Goal: Leave review/rating

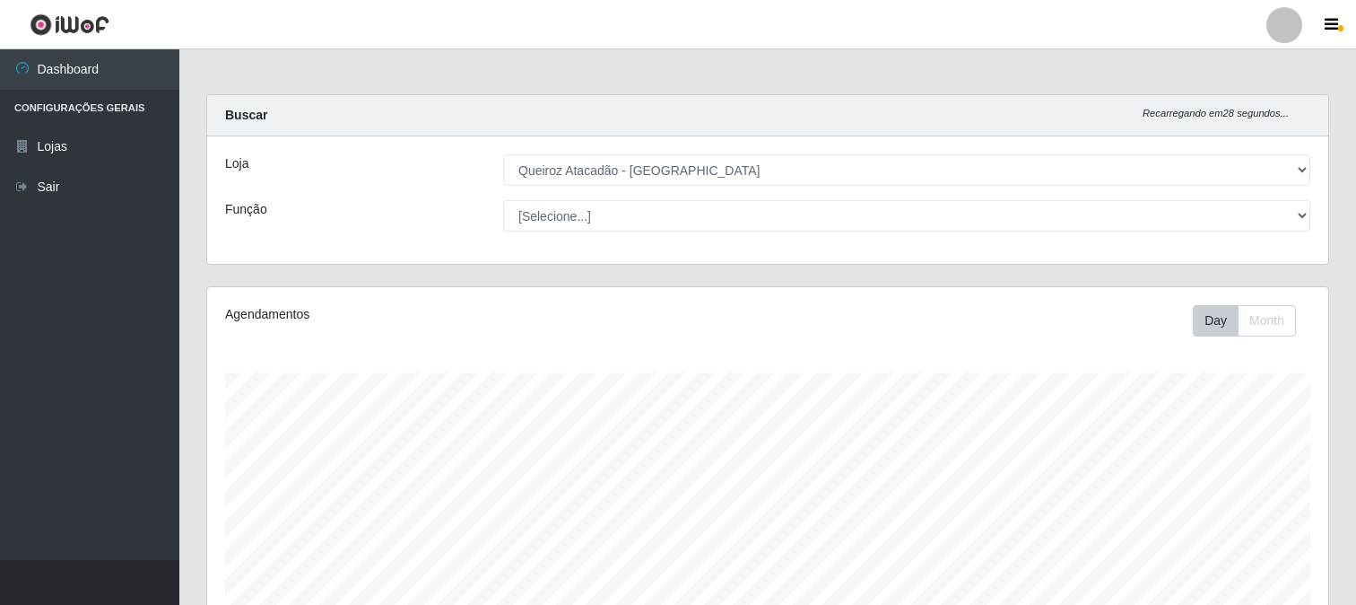
select select "464"
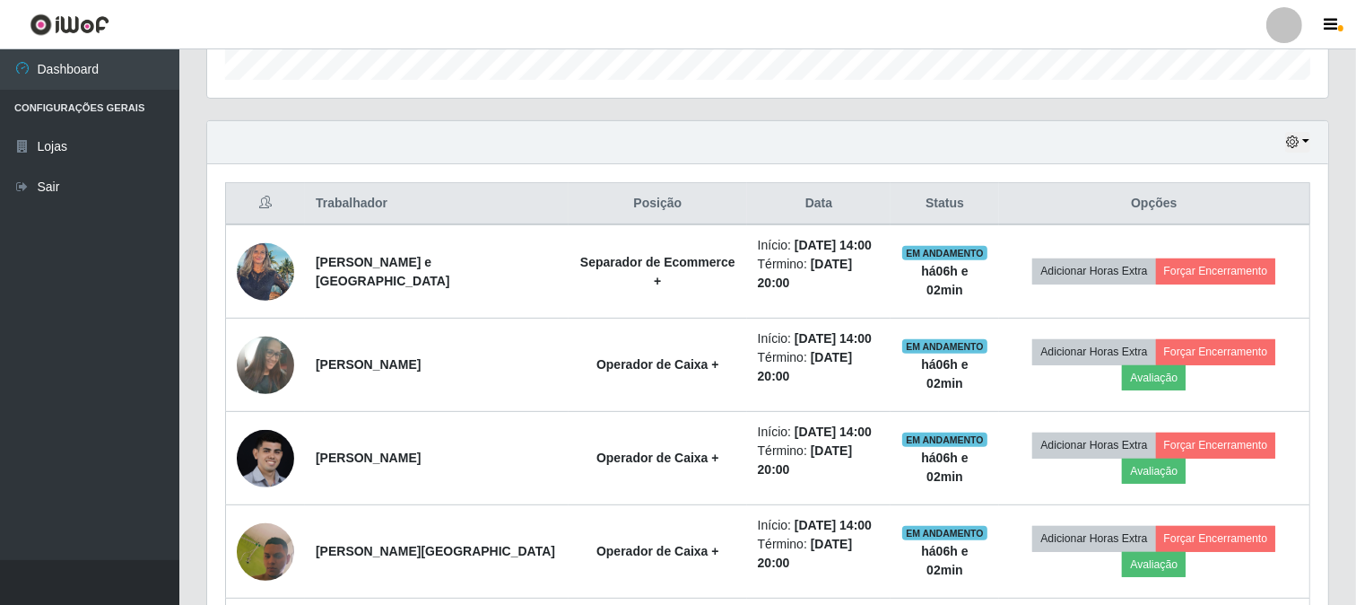
scroll to position [597, 0]
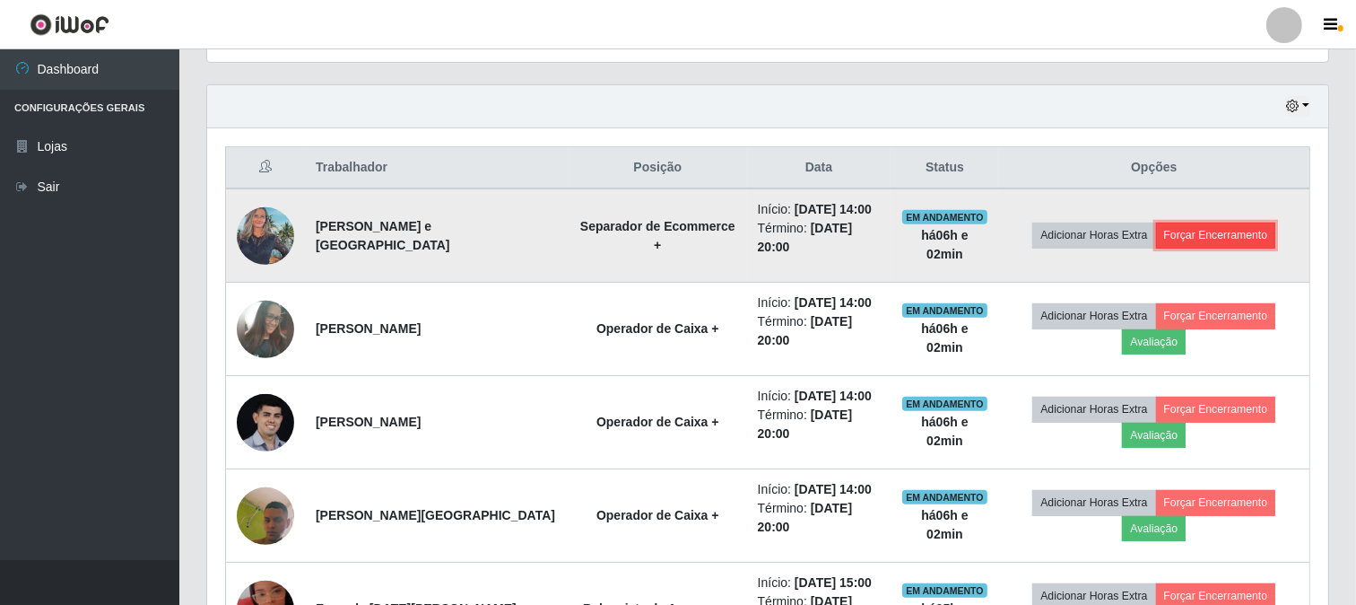
click at [1203, 244] on button "Forçar Encerramento" at bounding box center [1216, 234] width 120 height 25
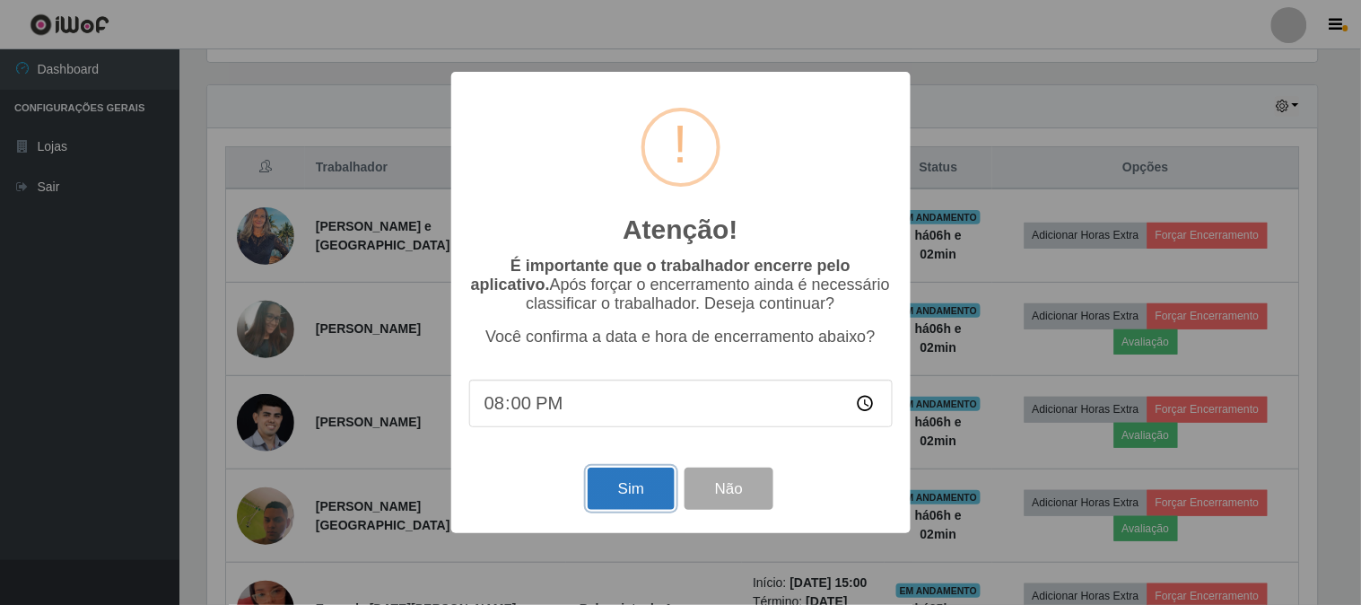
click at [610, 480] on button "Sim" at bounding box center [631, 488] width 87 height 42
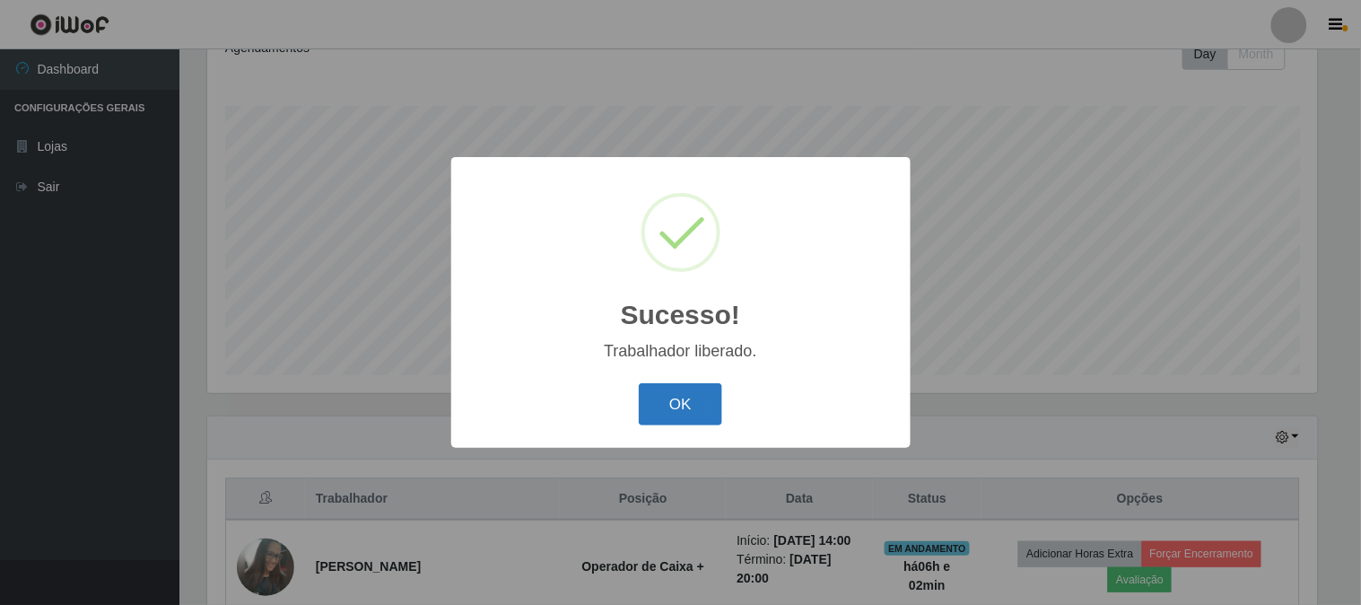
click at [662, 392] on button "OK" at bounding box center [680, 404] width 83 height 42
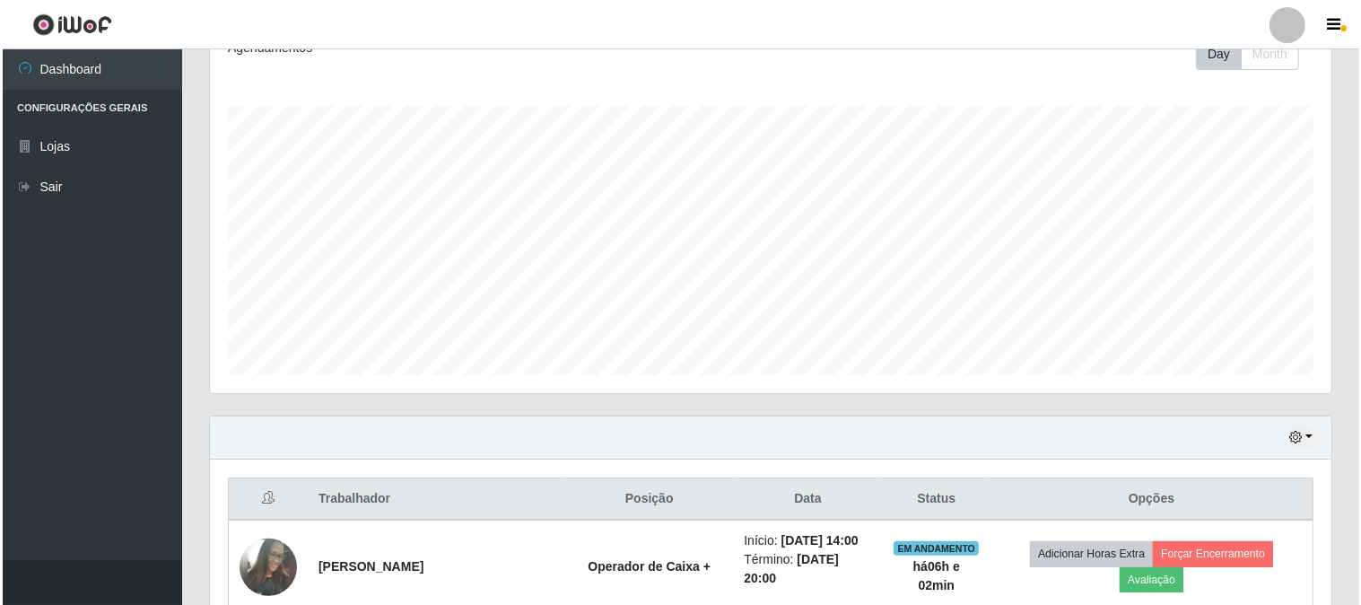
scroll to position [467, 0]
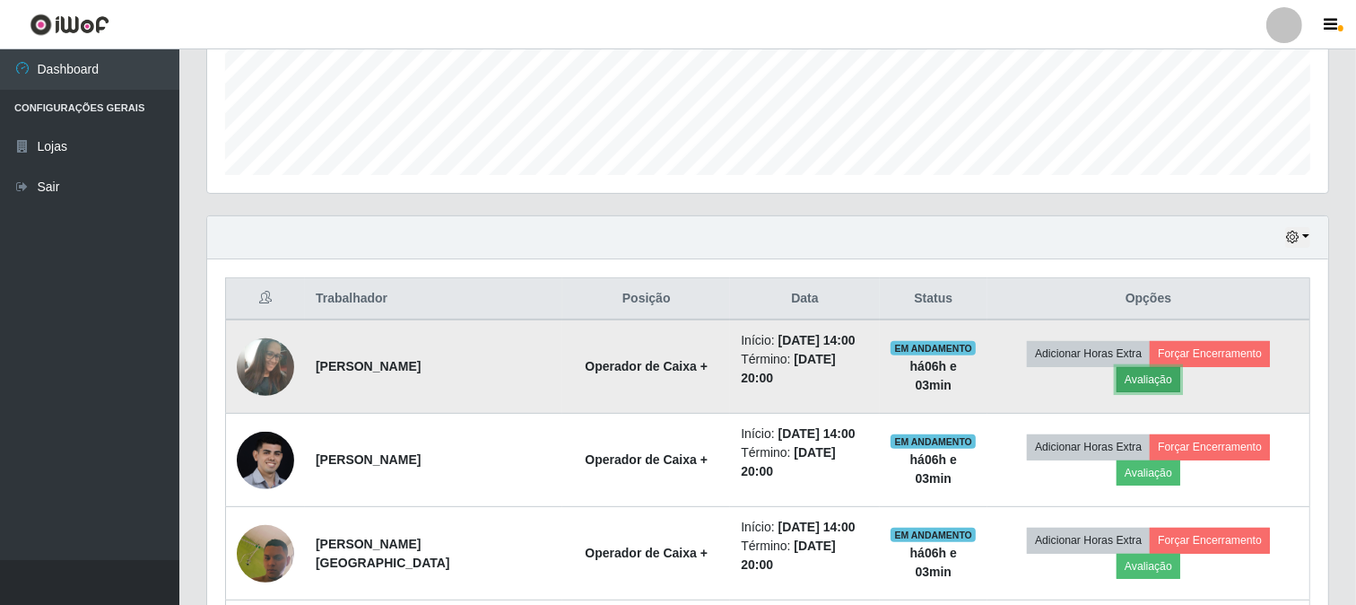
click at [1142, 388] on button "Avaliação" at bounding box center [1149, 379] width 64 height 25
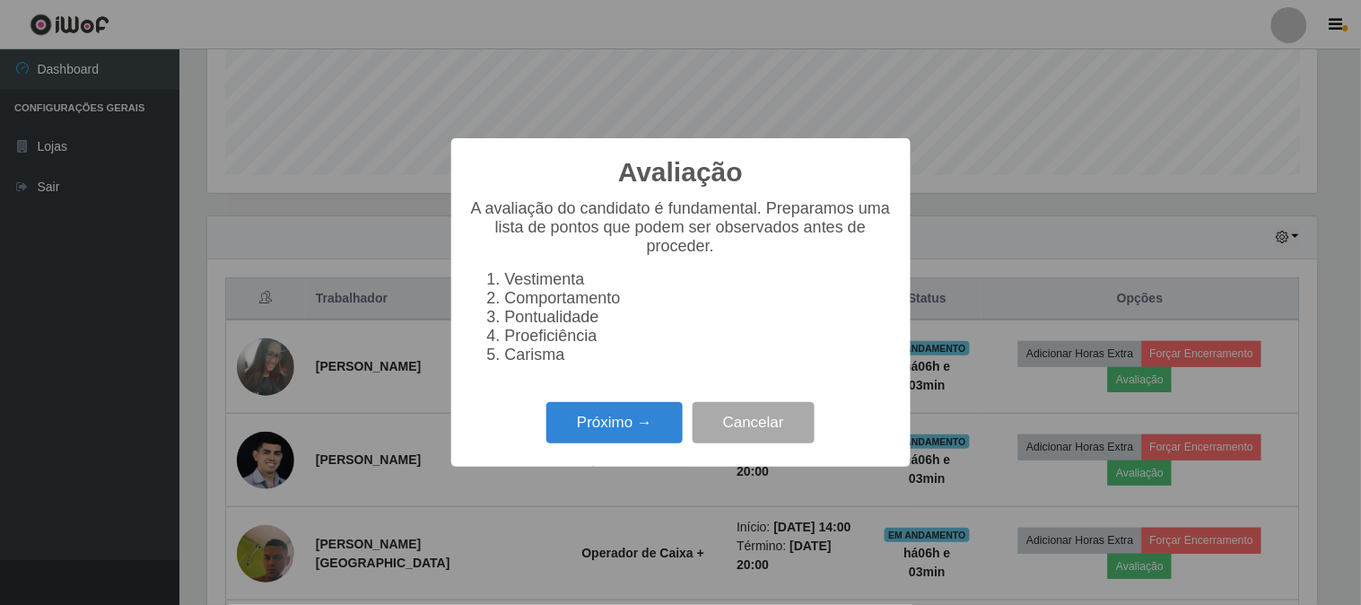
scroll to position [371, 1110]
click at [655, 440] on button "Próximo →" at bounding box center [614, 423] width 136 height 42
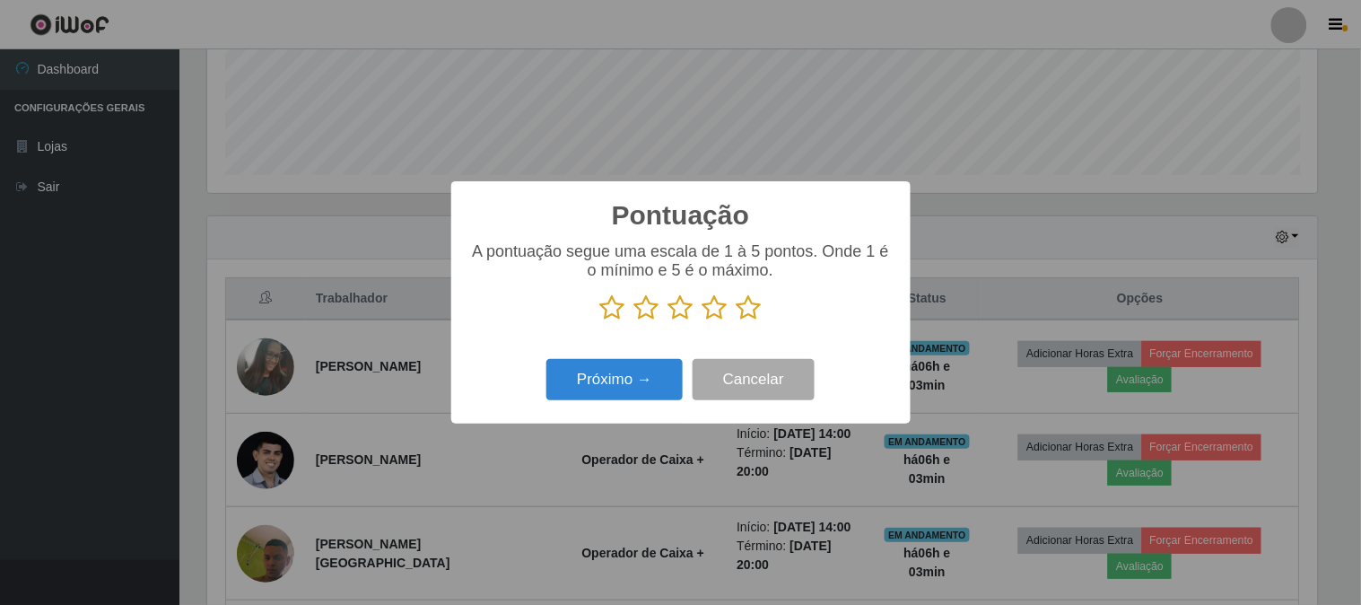
click at [759, 308] on icon at bounding box center [749, 307] width 25 height 27
click at [737, 321] on input "radio" at bounding box center [737, 321] width 0 height 0
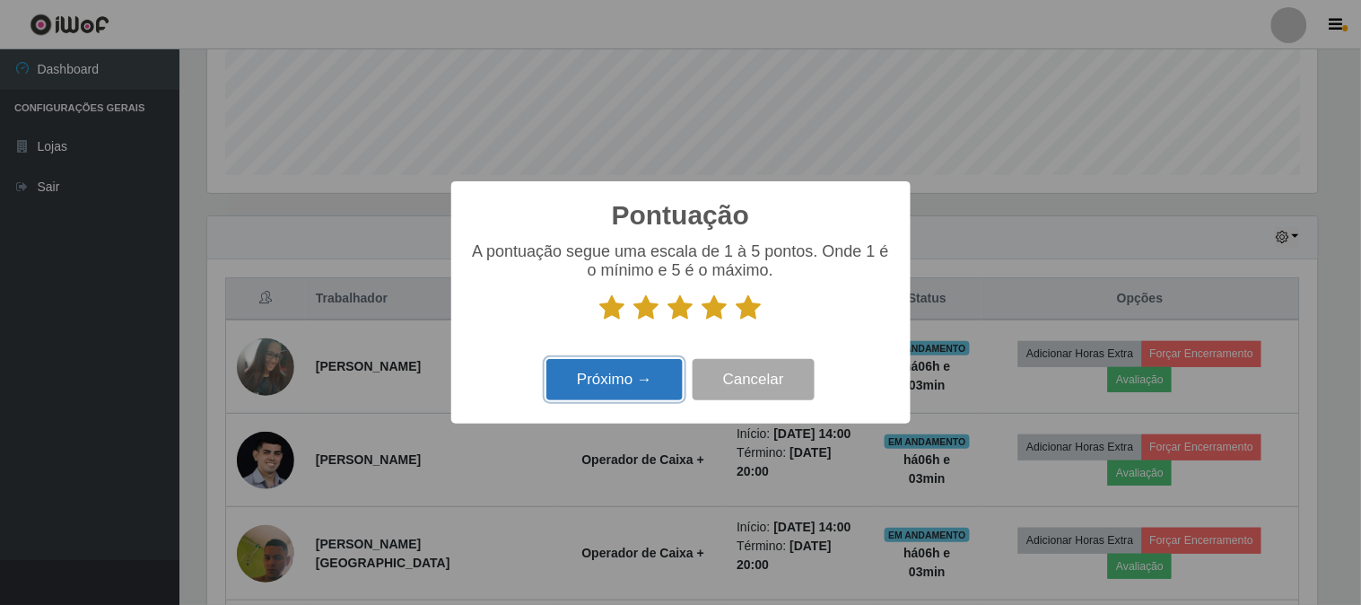
click at [642, 388] on button "Próximo →" at bounding box center [614, 380] width 136 height 42
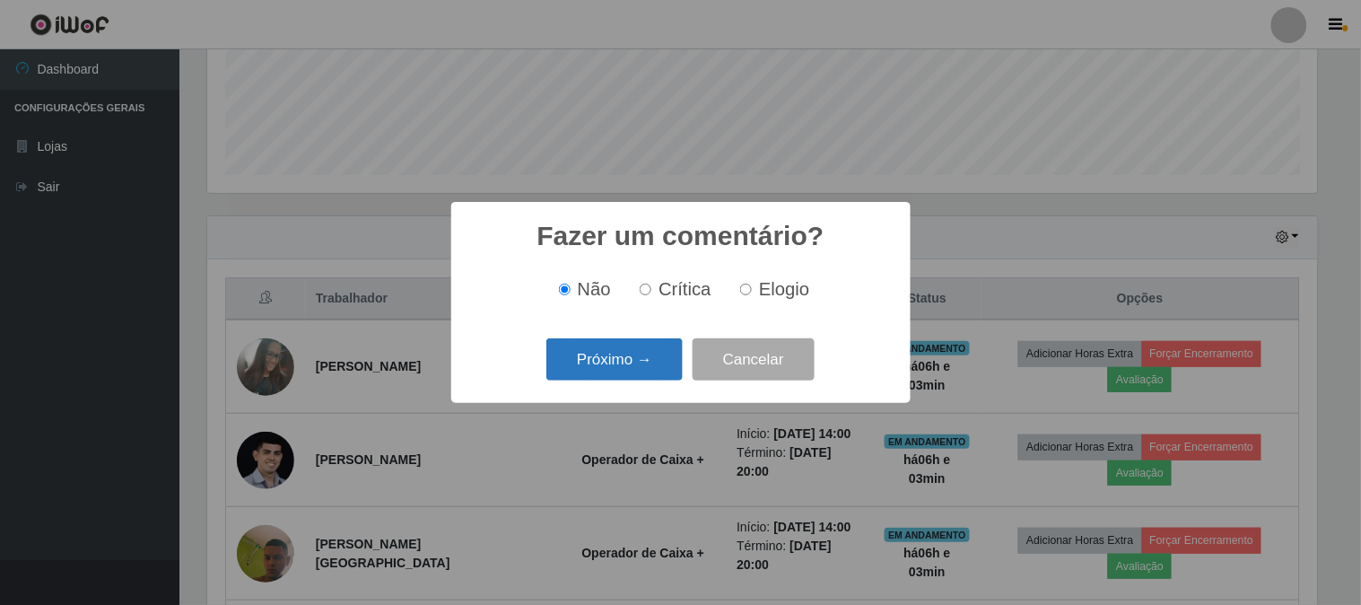
click at [666, 355] on button "Próximo →" at bounding box center [614, 359] width 136 height 42
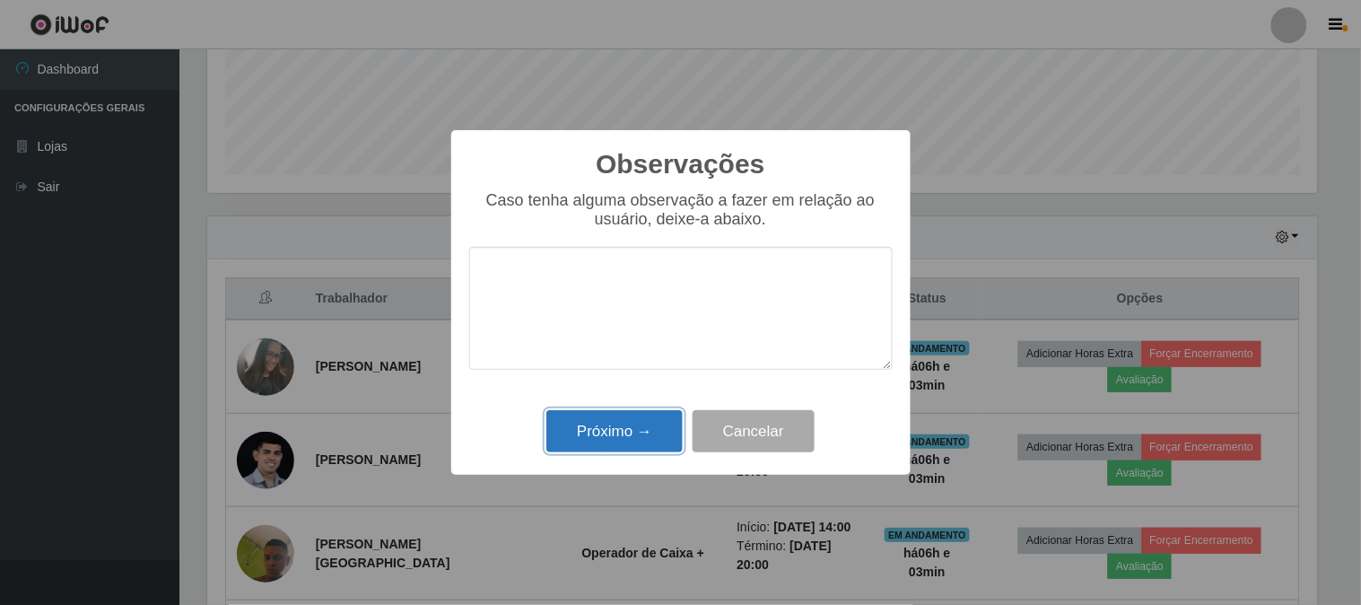
click at [653, 432] on button "Próximo →" at bounding box center [614, 431] width 136 height 42
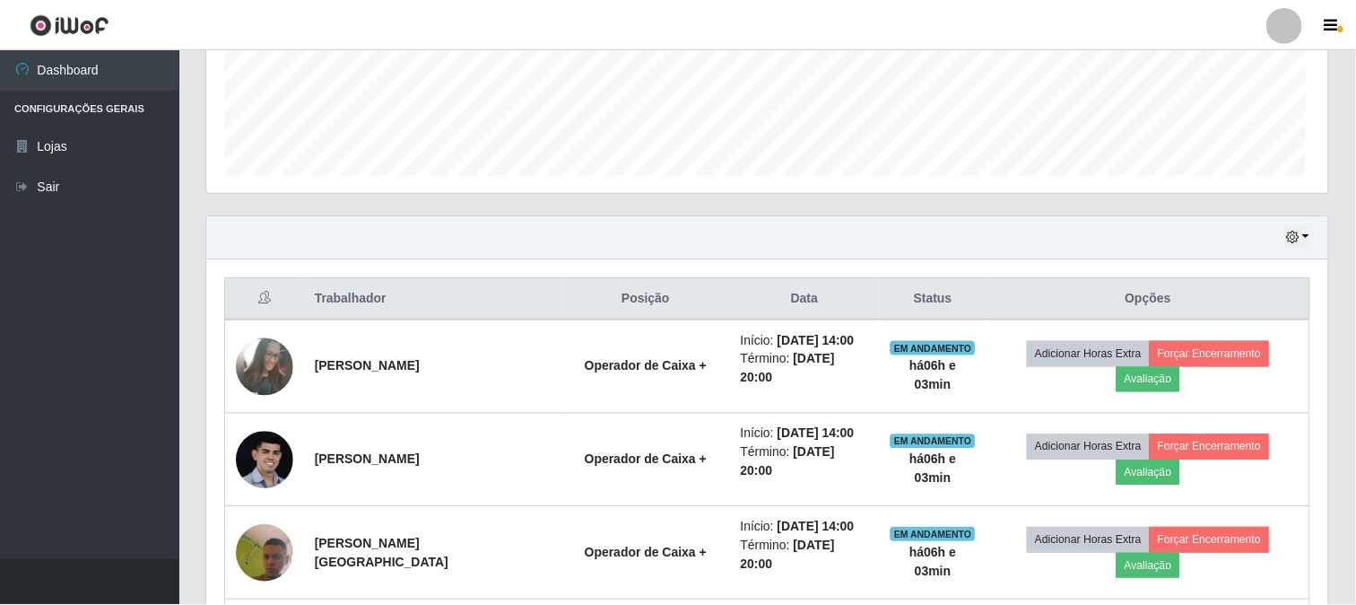
scroll to position [371, 1121]
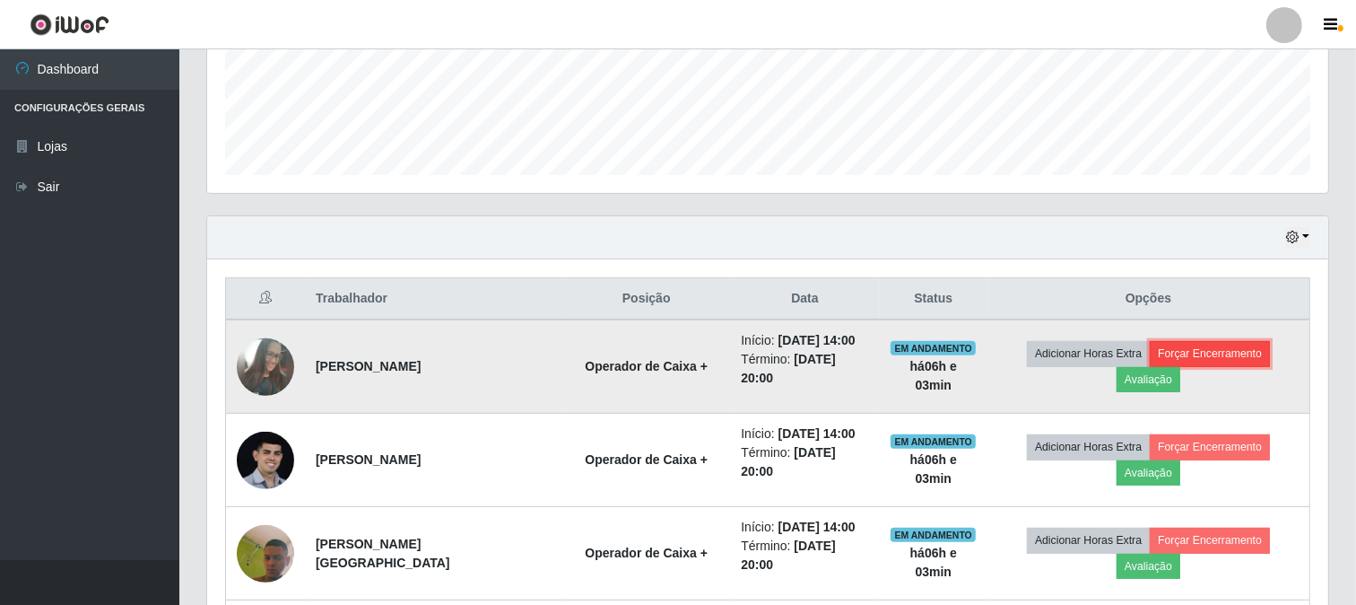
click at [1260, 353] on button "Forçar Encerramento" at bounding box center [1210, 353] width 120 height 25
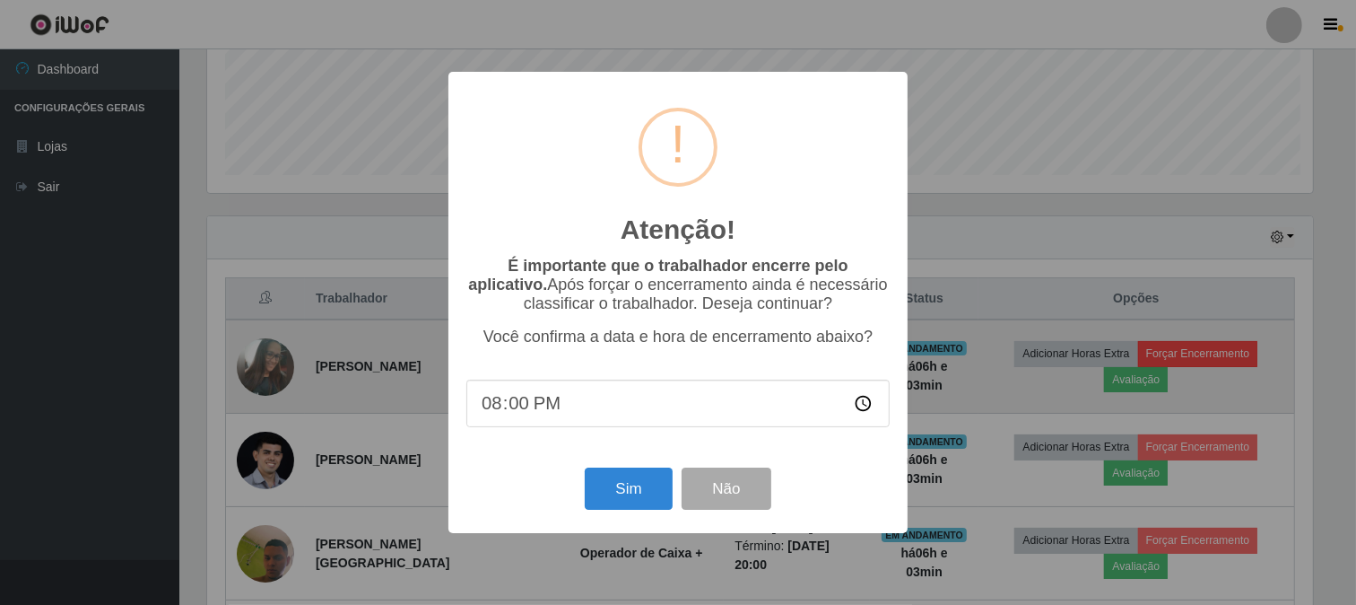
scroll to position [371, 1110]
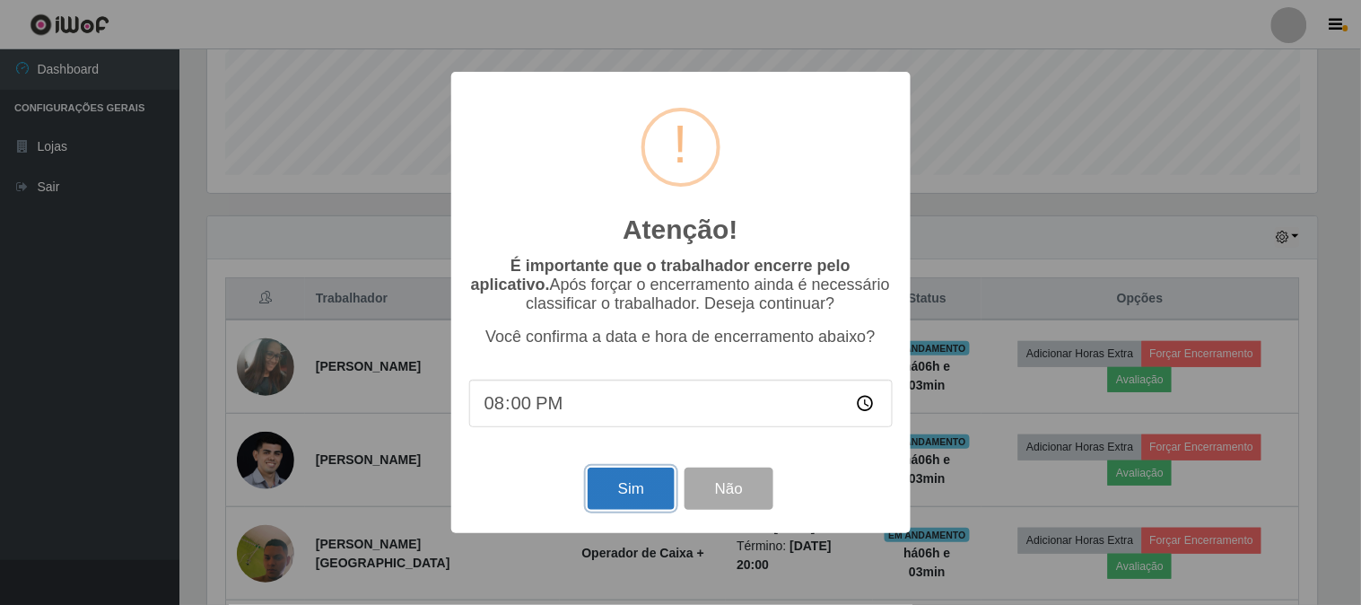
click at [625, 499] on button "Sim" at bounding box center [631, 488] width 87 height 42
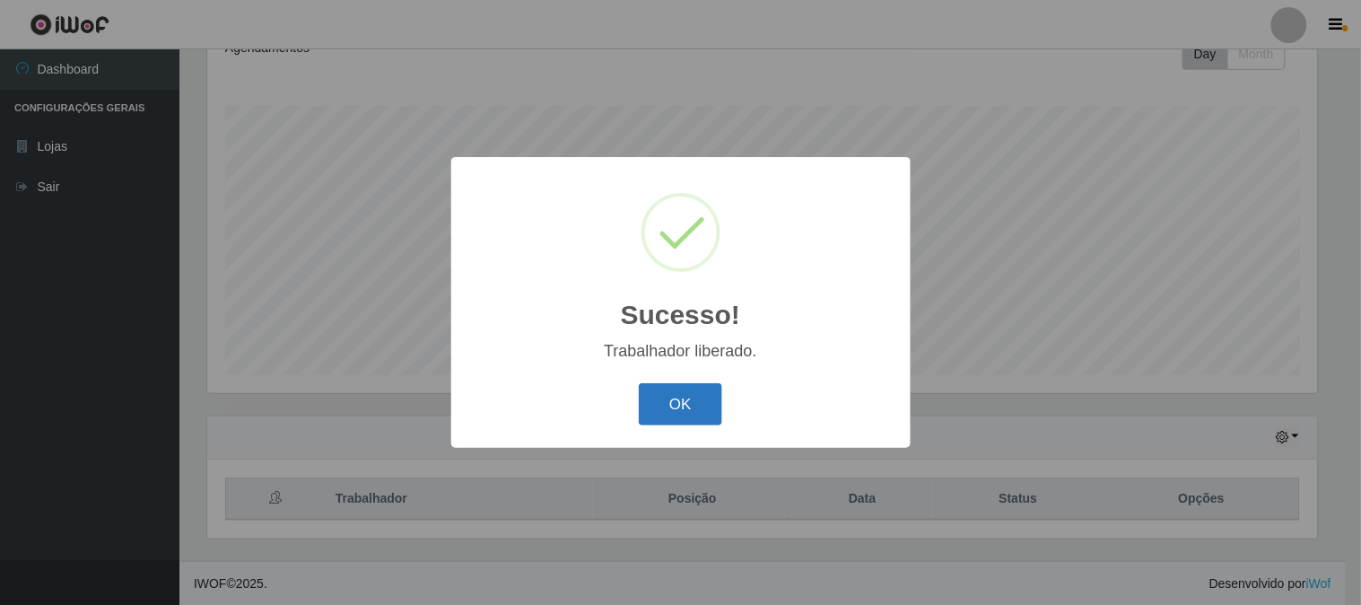
click at [693, 396] on button "OK" at bounding box center [680, 404] width 83 height 42
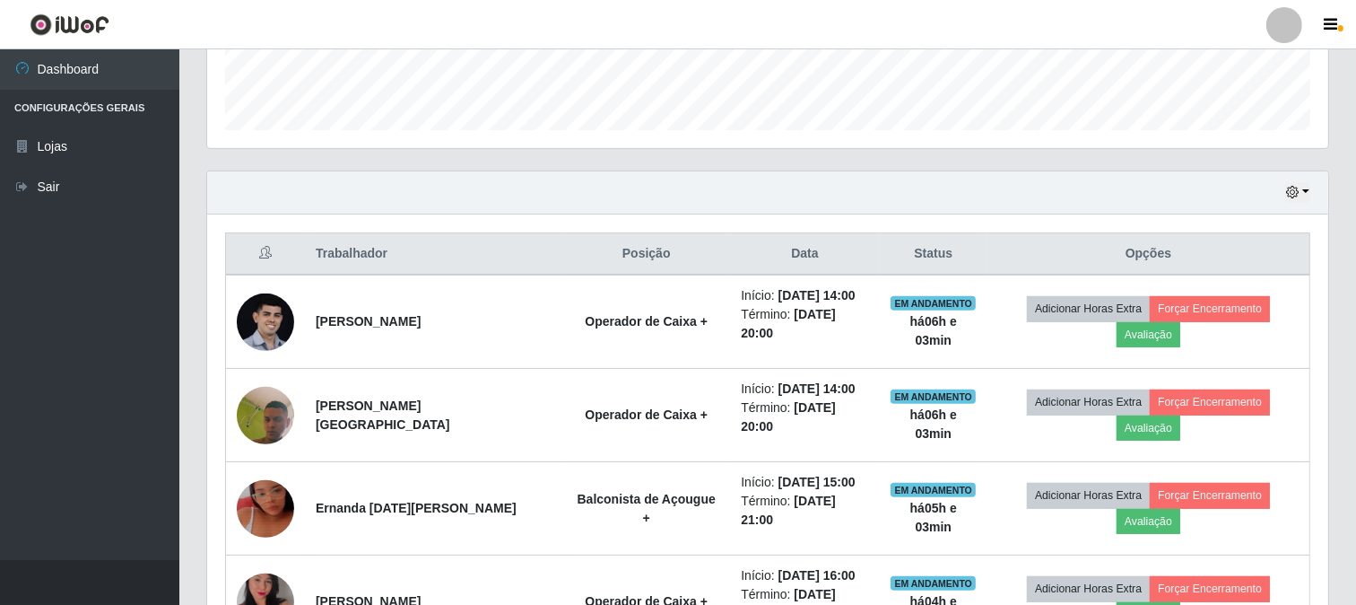
scroll to position [566, 0]
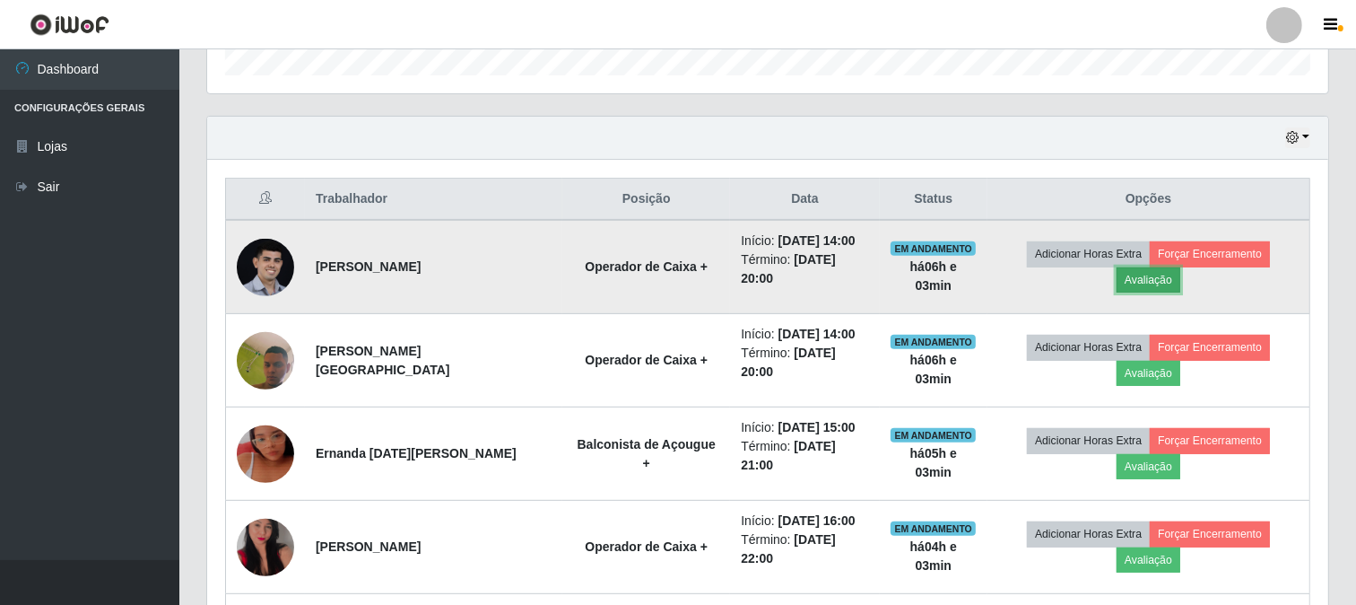
click at [1181, 267] on button "Avaliação" at bounding box center [1149, 279] width 64 height 25
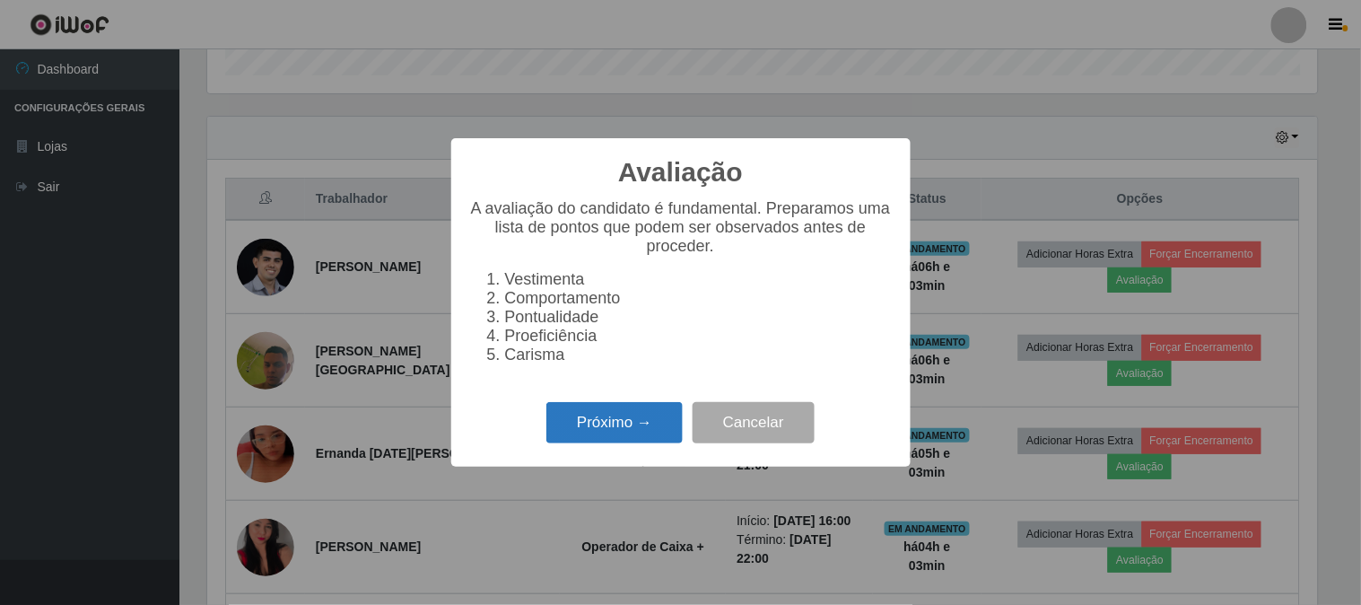
click at [607, 417] on button "Próximo →" at bounding box center [614, 423] width 136 height 42
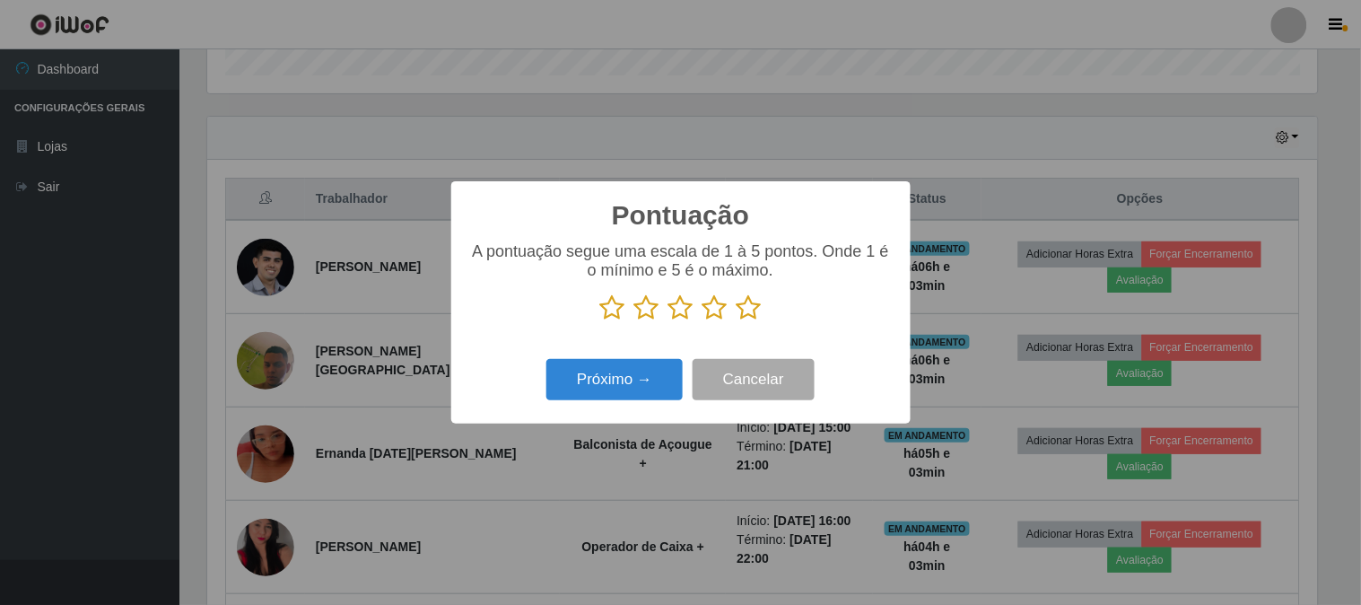
click at [738, 311] on icon at bounding box center [749, 307] width 25 height 27
click at [737, 321] on input "radio" at bounding box center [737, 321] width 0 height 0
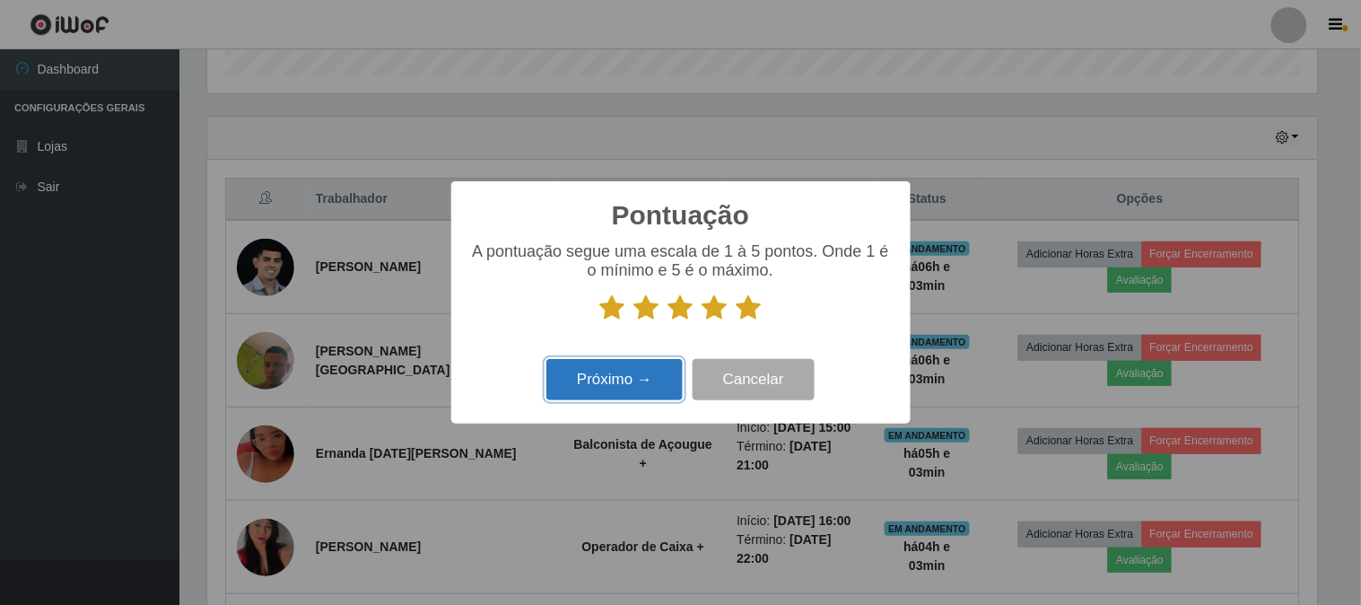
click at [640, 378] on button "Próximo →" at bounding box center [614, 380] width 136 height 42
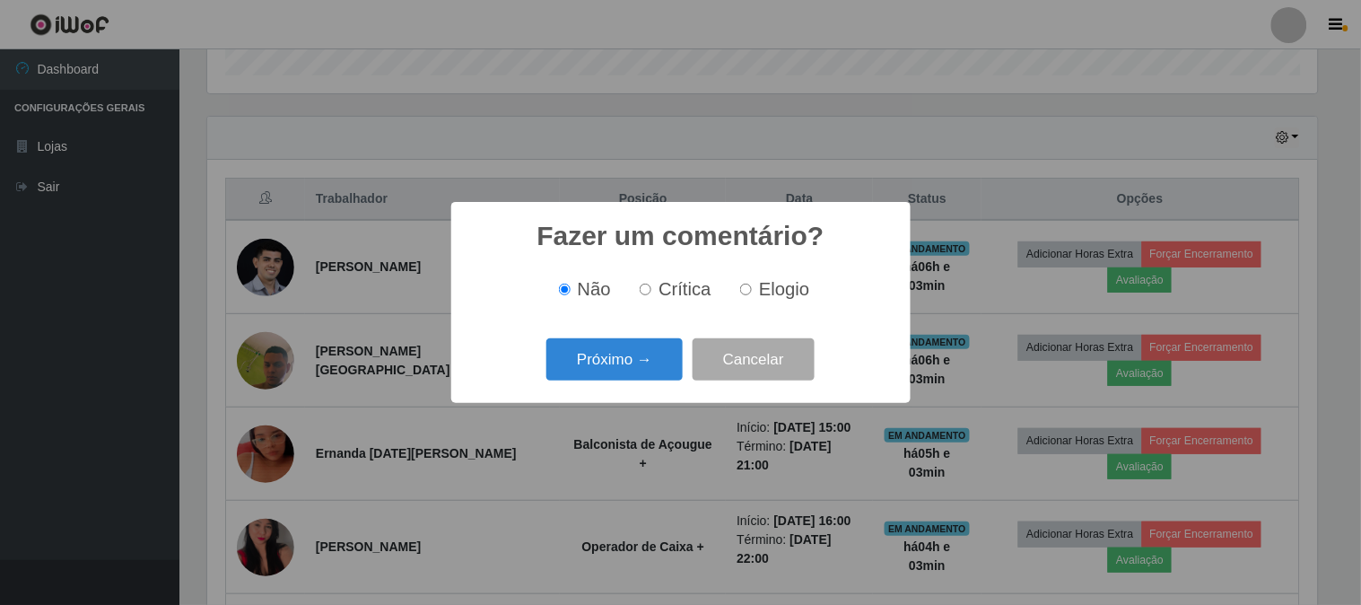
click at [640, 378] on button "Próximo →" at bounding box center [614, 359] width 136 height 42
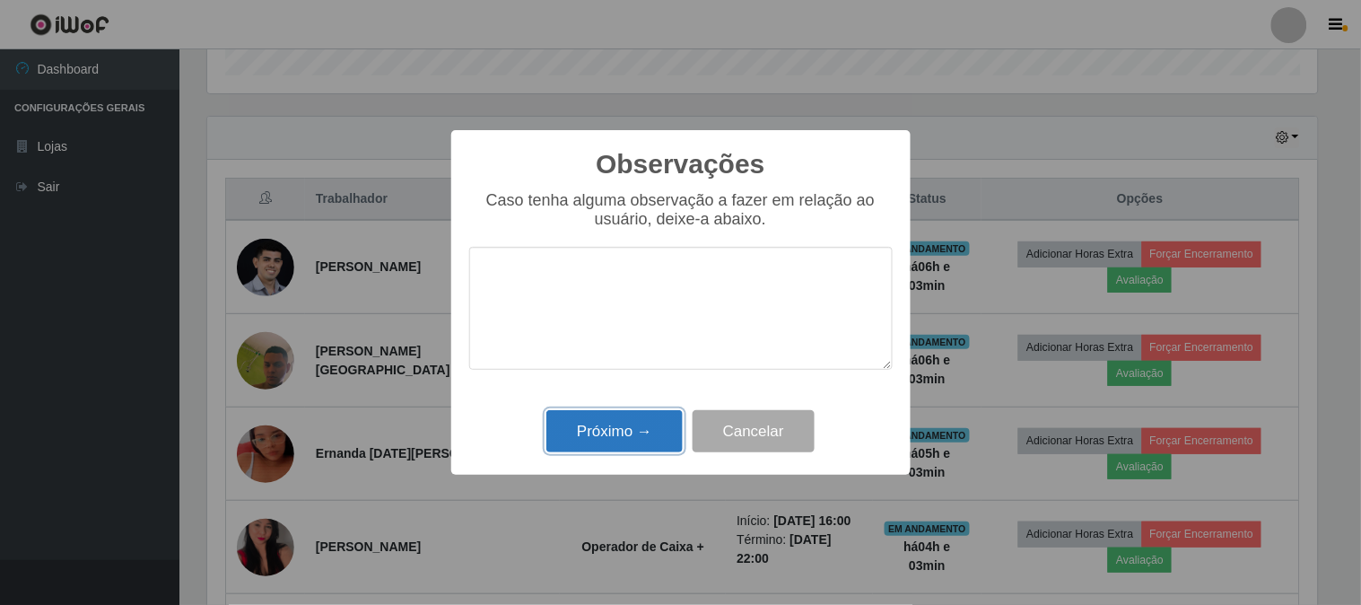
click at [666, 415] on button "Próximo →" at bounding box center [614, 431] width 136 height 42
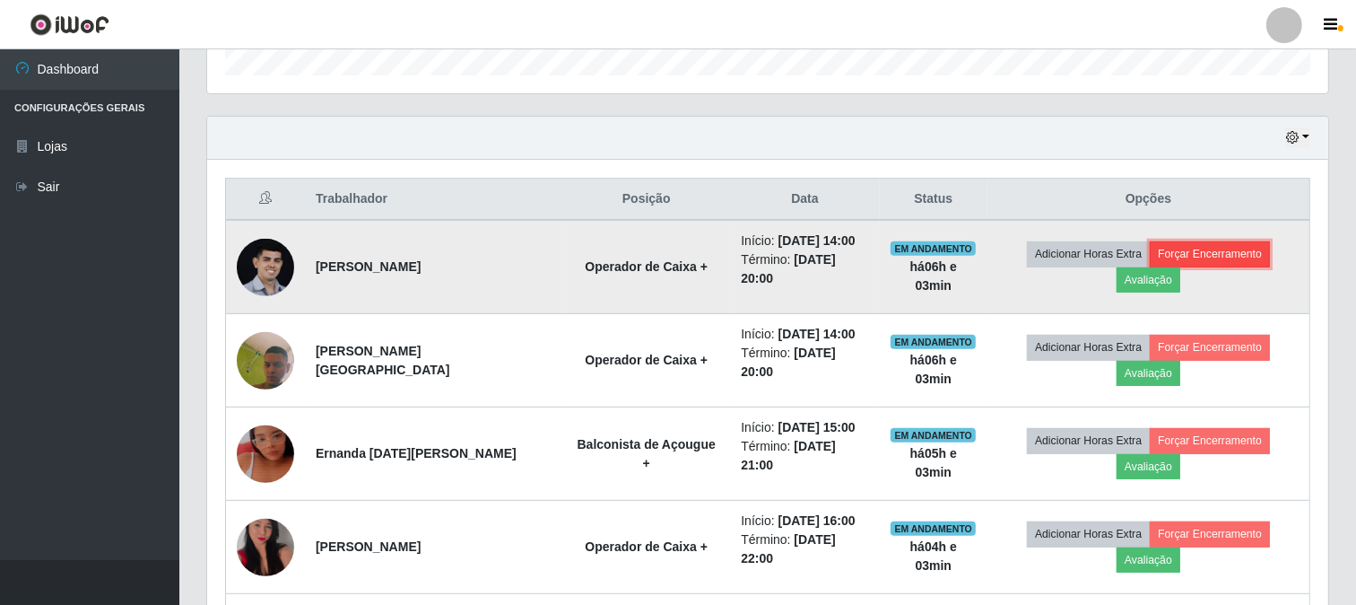
click at [1182, 249] on button "Forçar Encerramento" at bounding box center [1210, 253] width 120 height 25
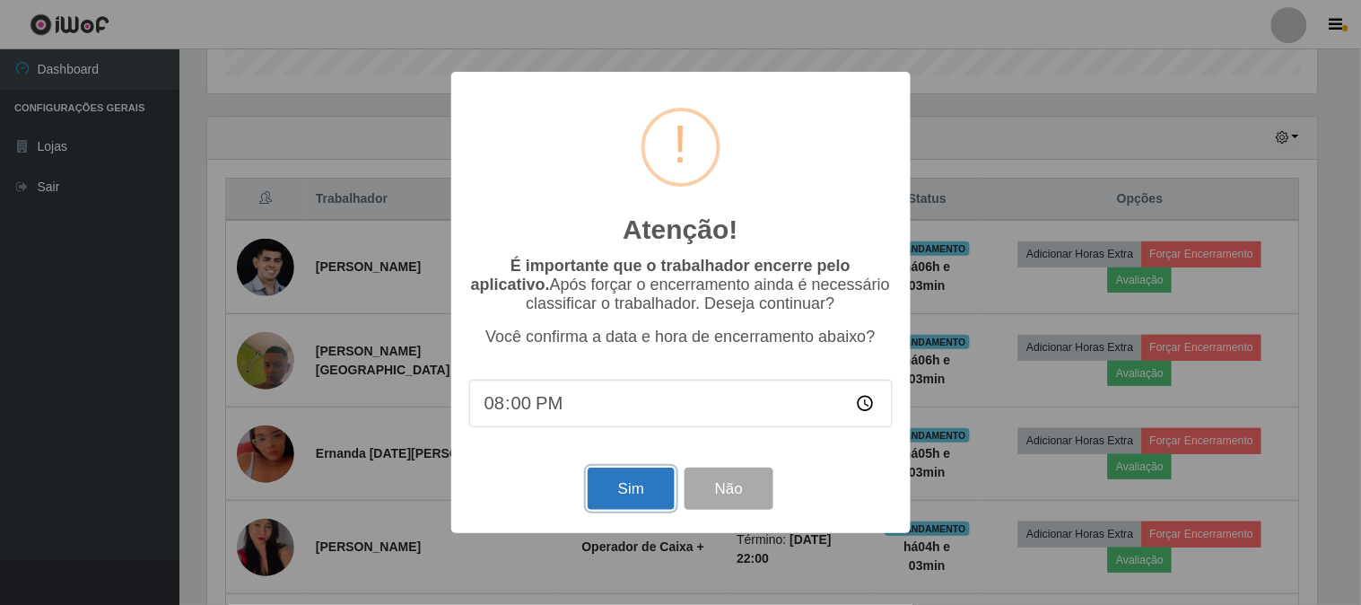
click at [598, 494] on button "Sim" at bounding box center [631, 488] width 87 height 42
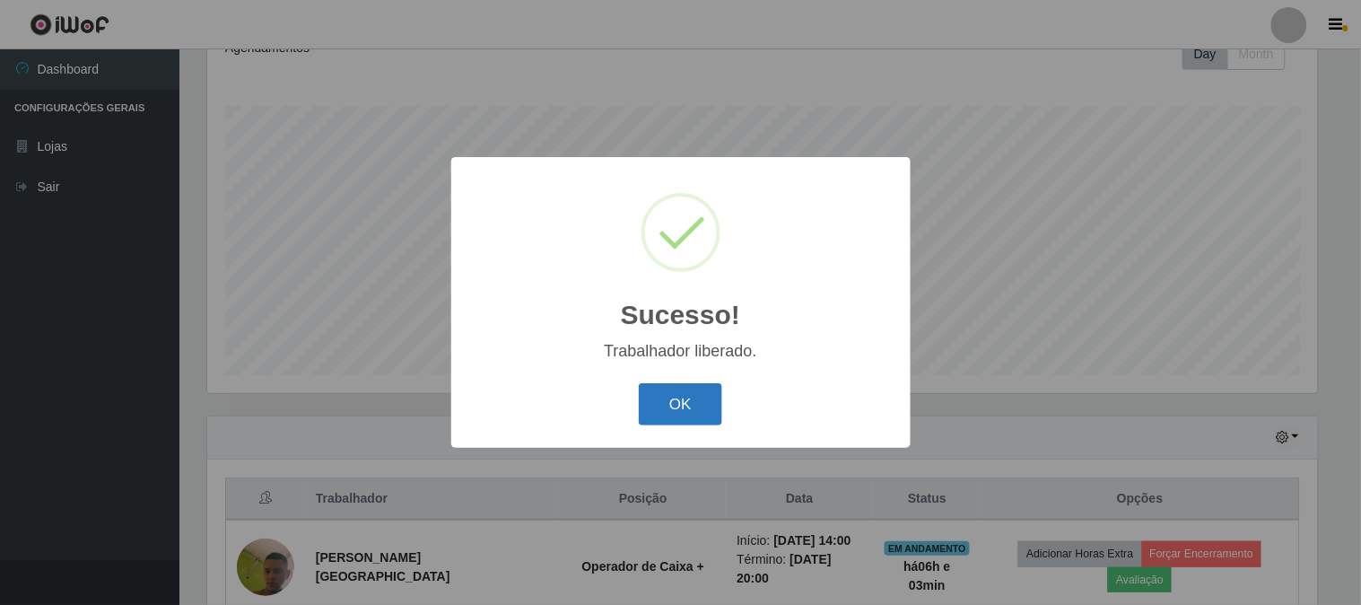
click at [696, 401] on button "OK" at bounding box center [680, 404] width 83 height 42
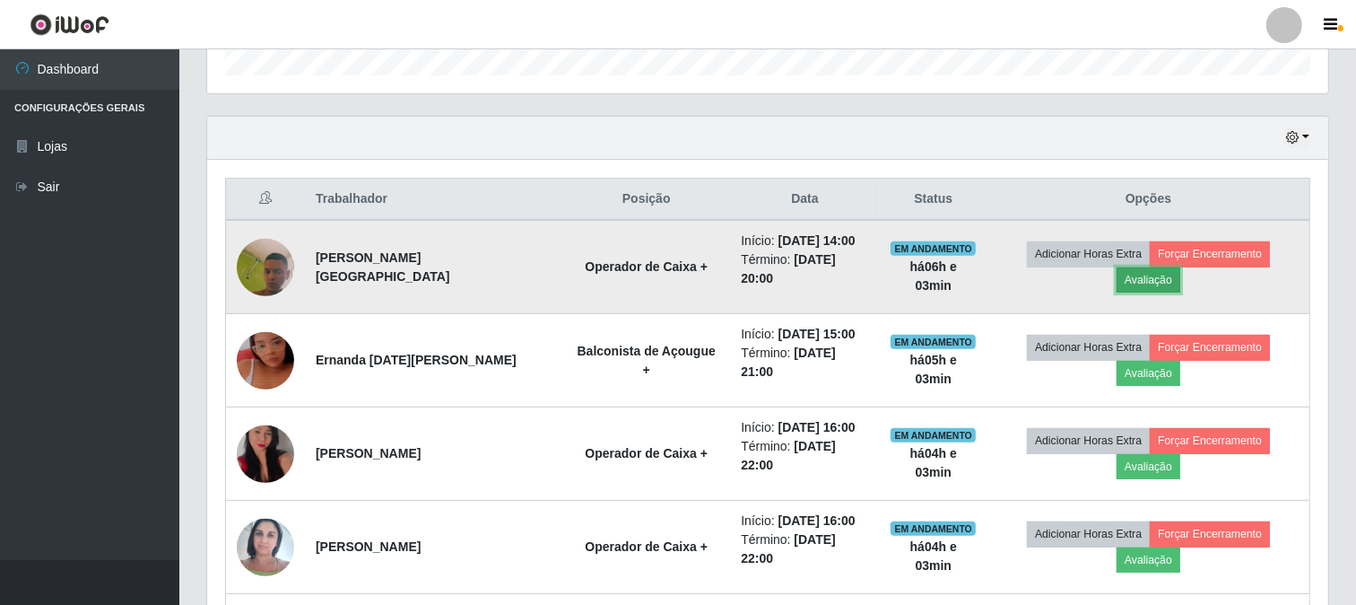
click at [1181, 267] on button "Avaliação" at bounding box center [1149, 279] width 64 height 25
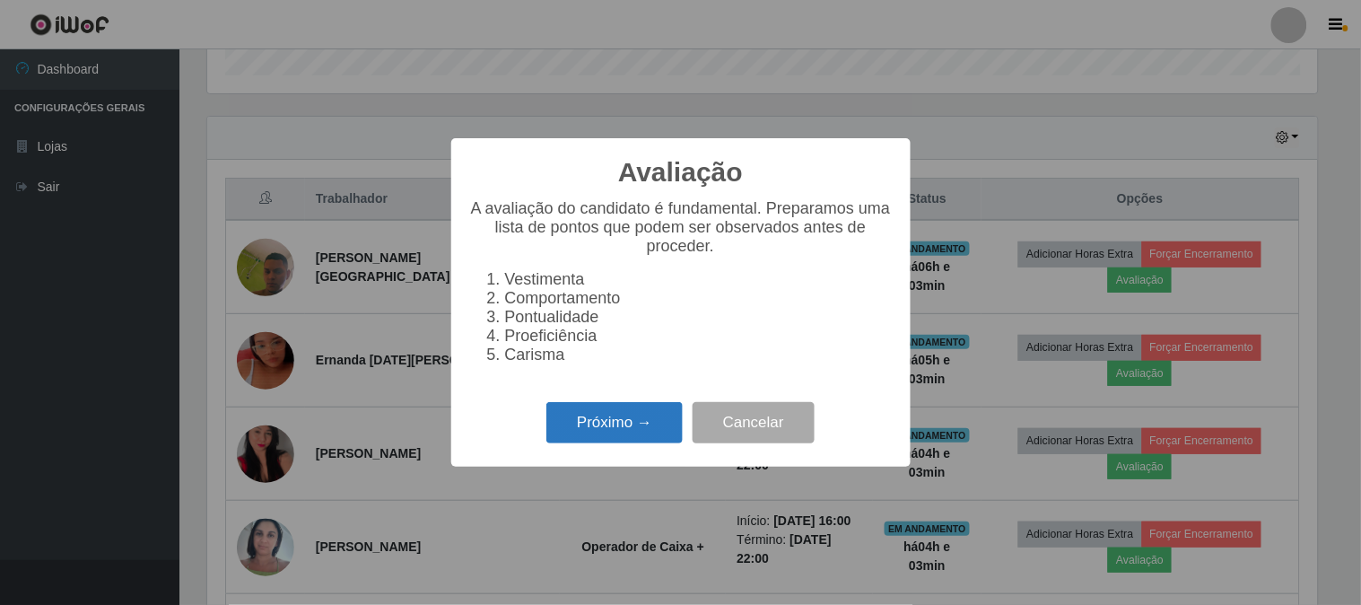
click at [621, 415] on button "Próximo →" at bounding box center [614, 423] width 136 height 42
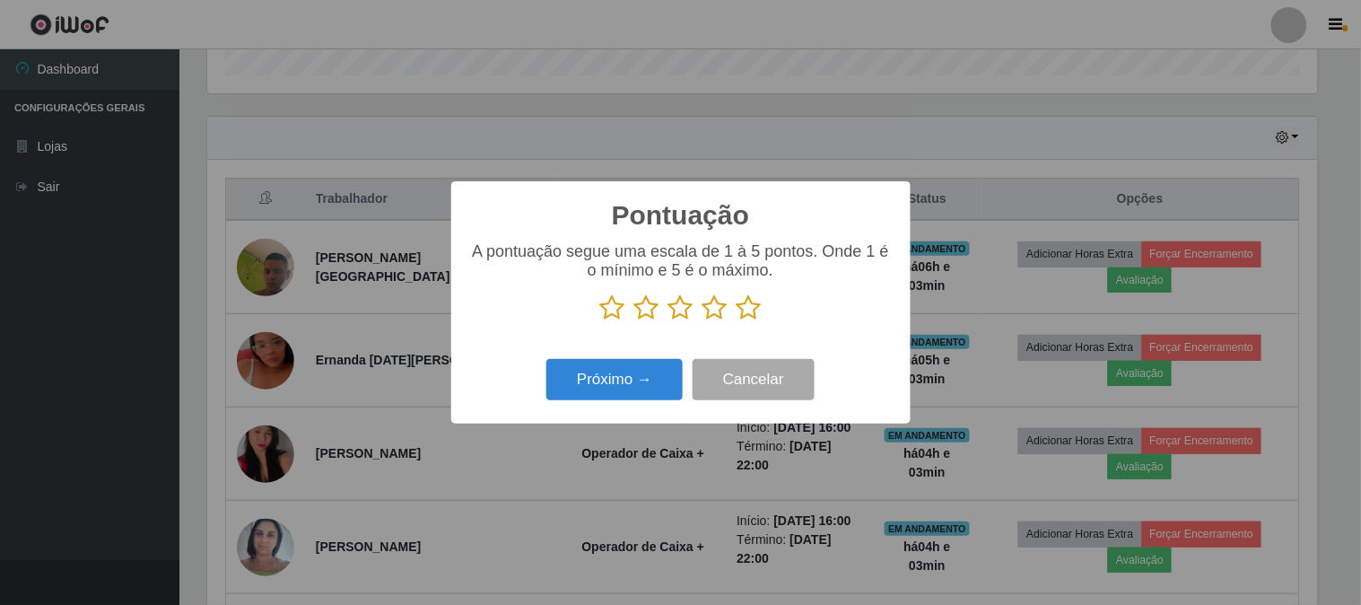
click at [750, 302] on icon at bounding box center [749, 307] width 25 height 27
click at [737, 321] on input "radio" at bounding box center [737, 321] width 0 height 0
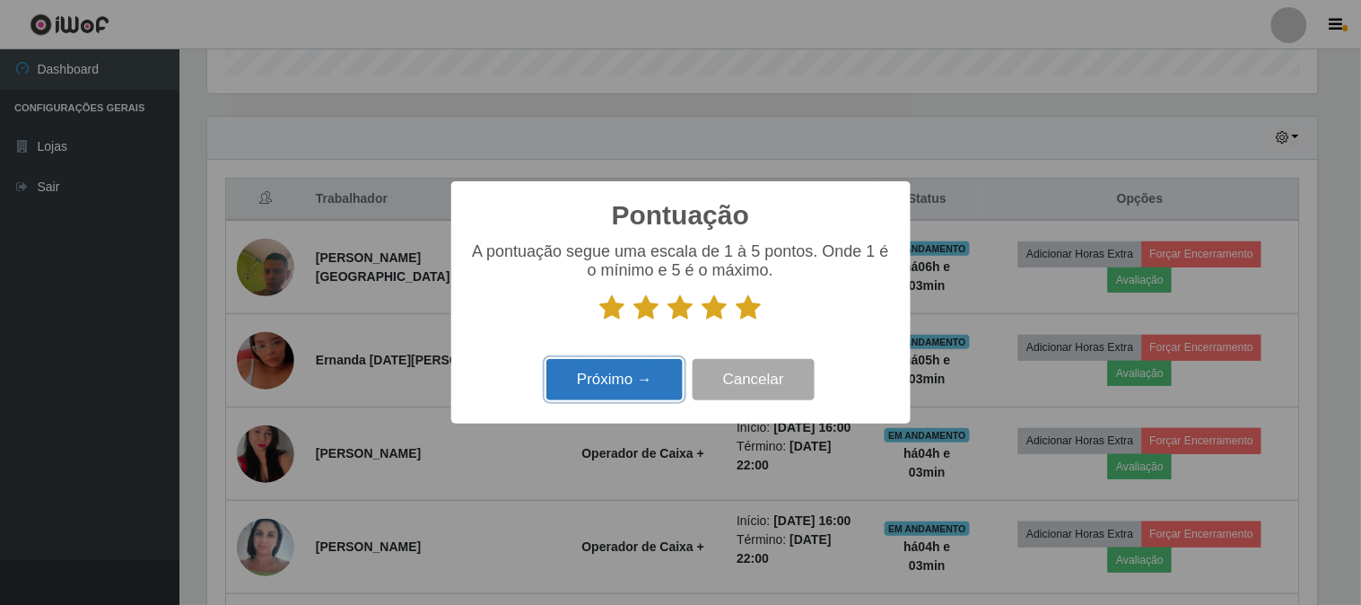
click at [642, 379] on button "Próximo →" at bounding box center [614, 380] width 136 height 42
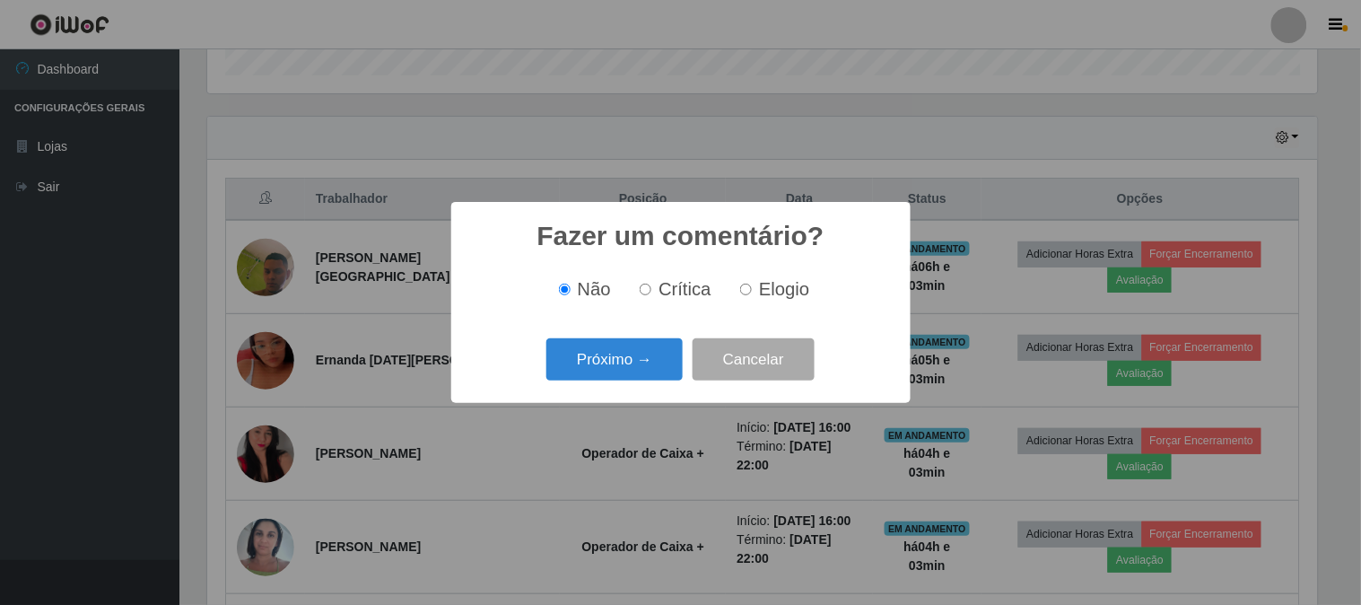
click at [642, 379] on button "Próximo →" at bounding box center [614, 359] width 136 height 42
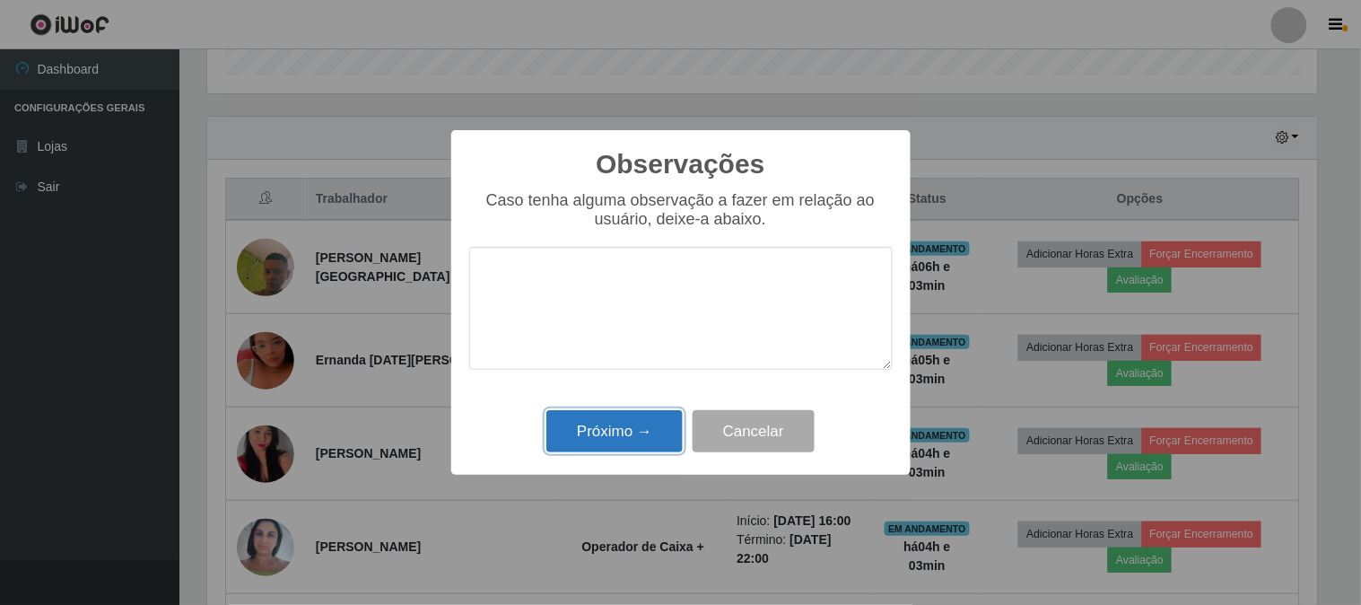
click at [624, 432] on button "Próximo →" at bounding box center [614, 431] width 136 height 42
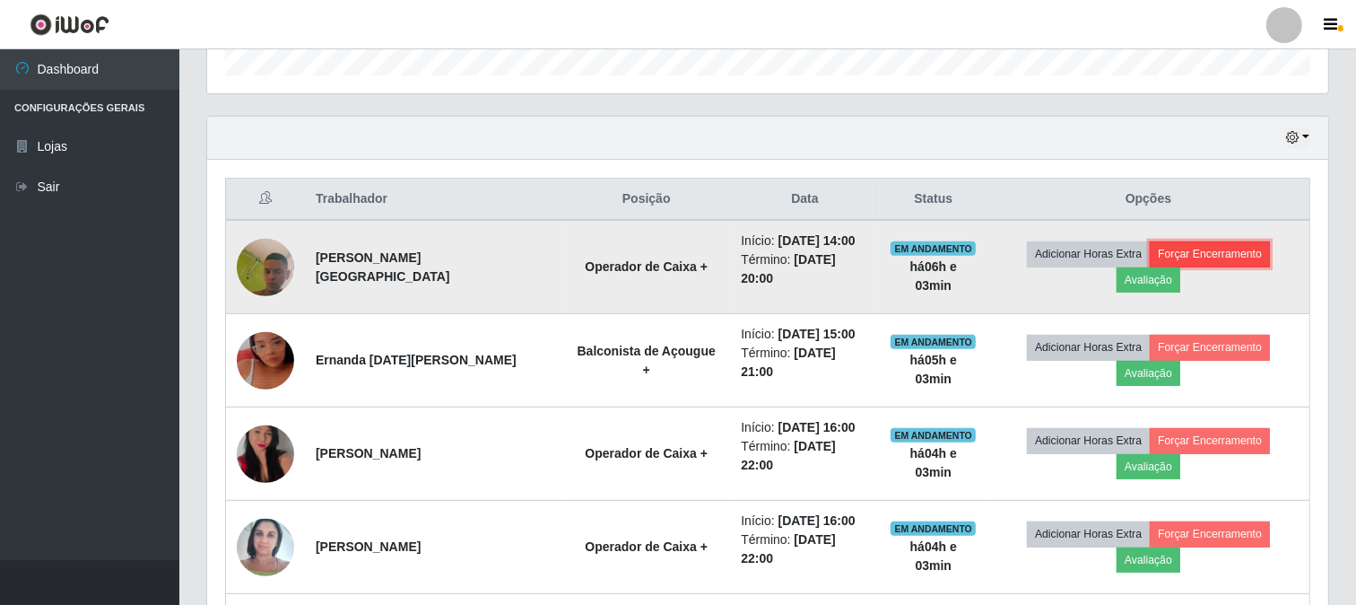
click at [1190, 266] on button "Forçar Encerramento" at bounding box center [1210, 253] width 120 height 25
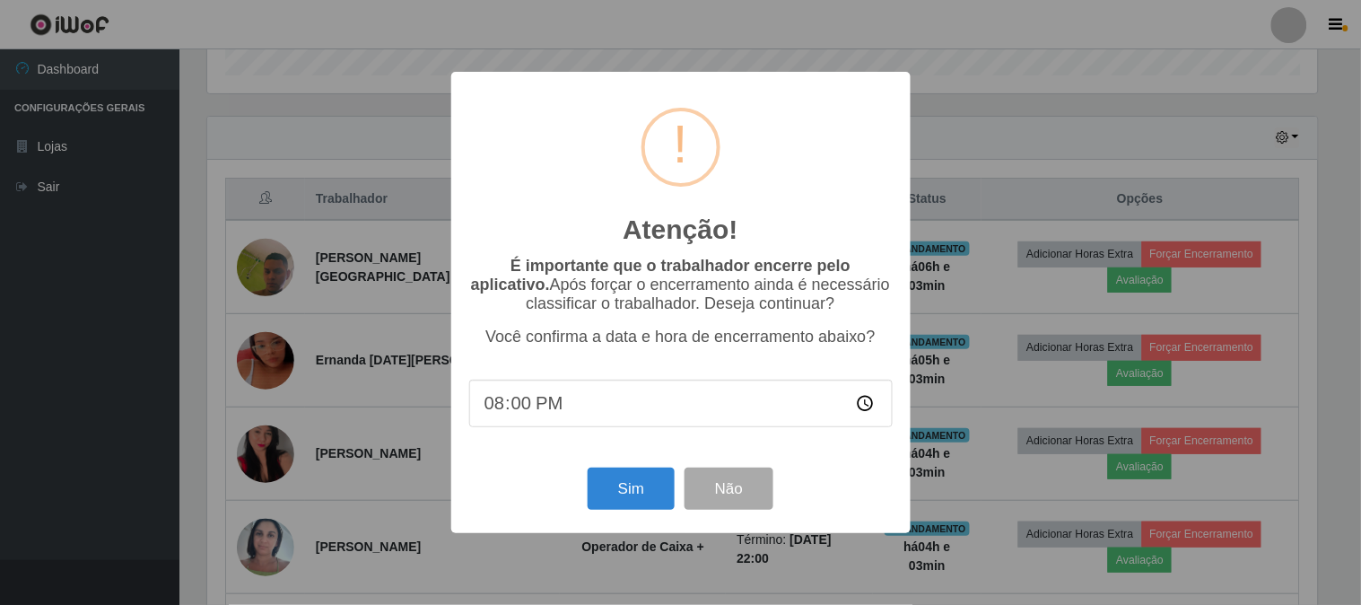
click at [622, 467] on div "Sim Não" at bounding box center [680, 488] width 423 height 51
click at [625, 476] on button "Sim" at bounding box center [631, 488] width 87 height 42
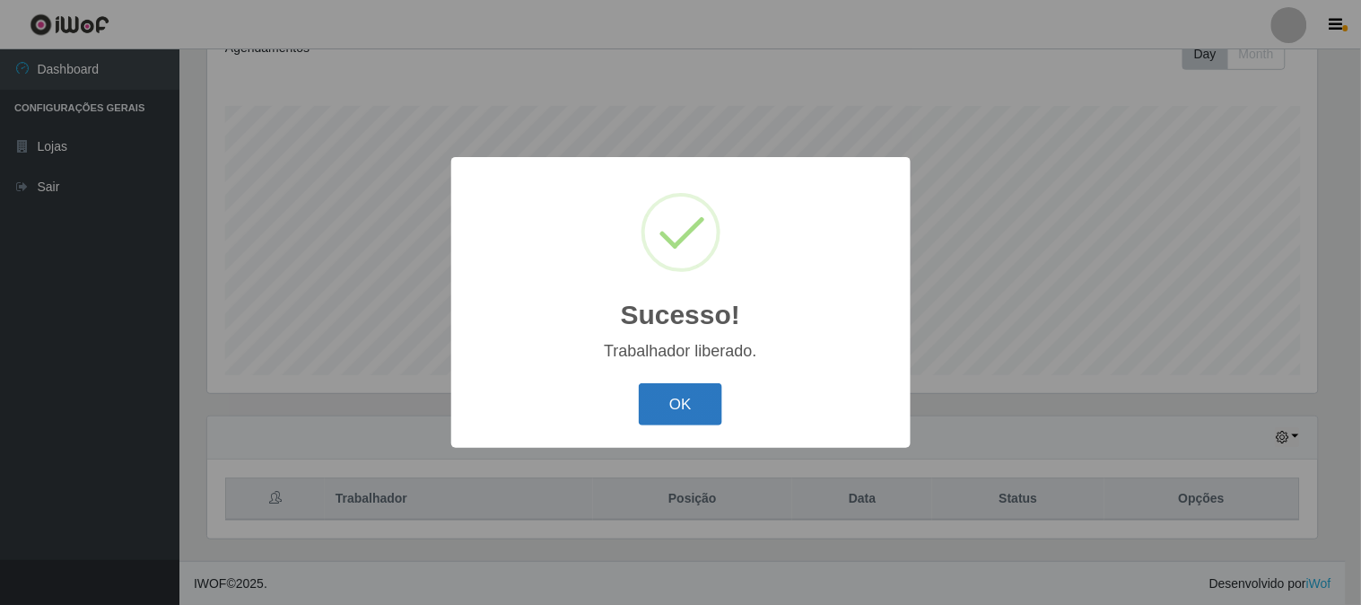
click at [676, 388] on button "OK" at bounding box center [680, 404] width 83 height 42
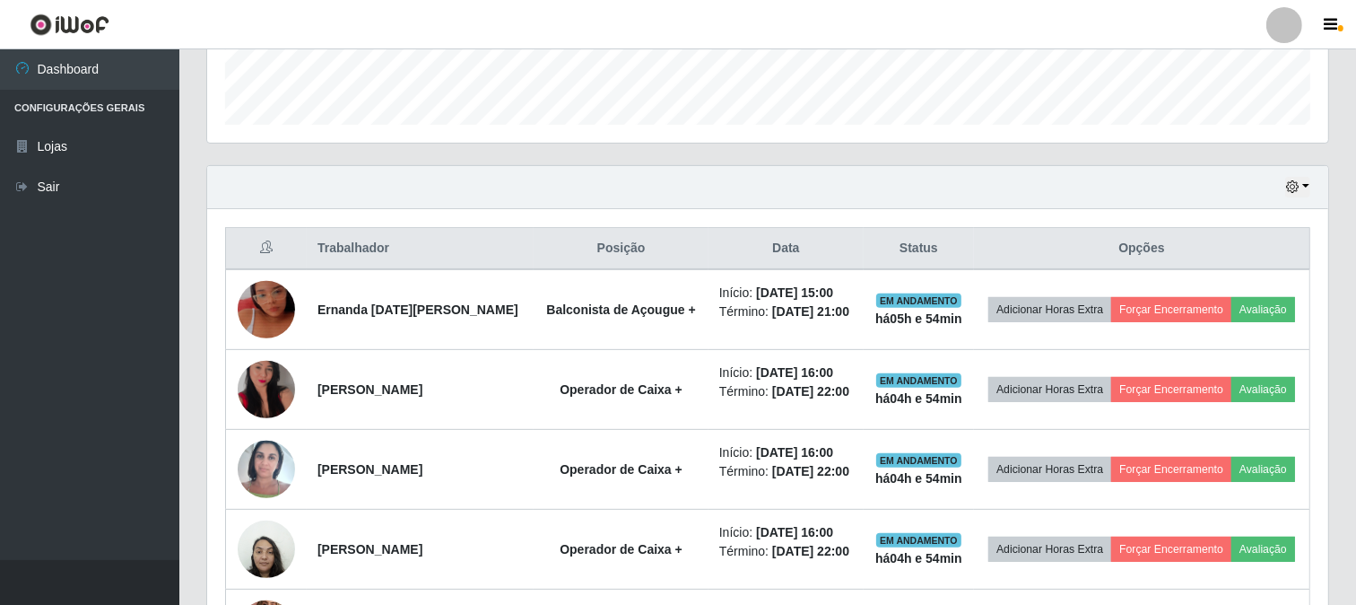
scroll to position [566, 0]
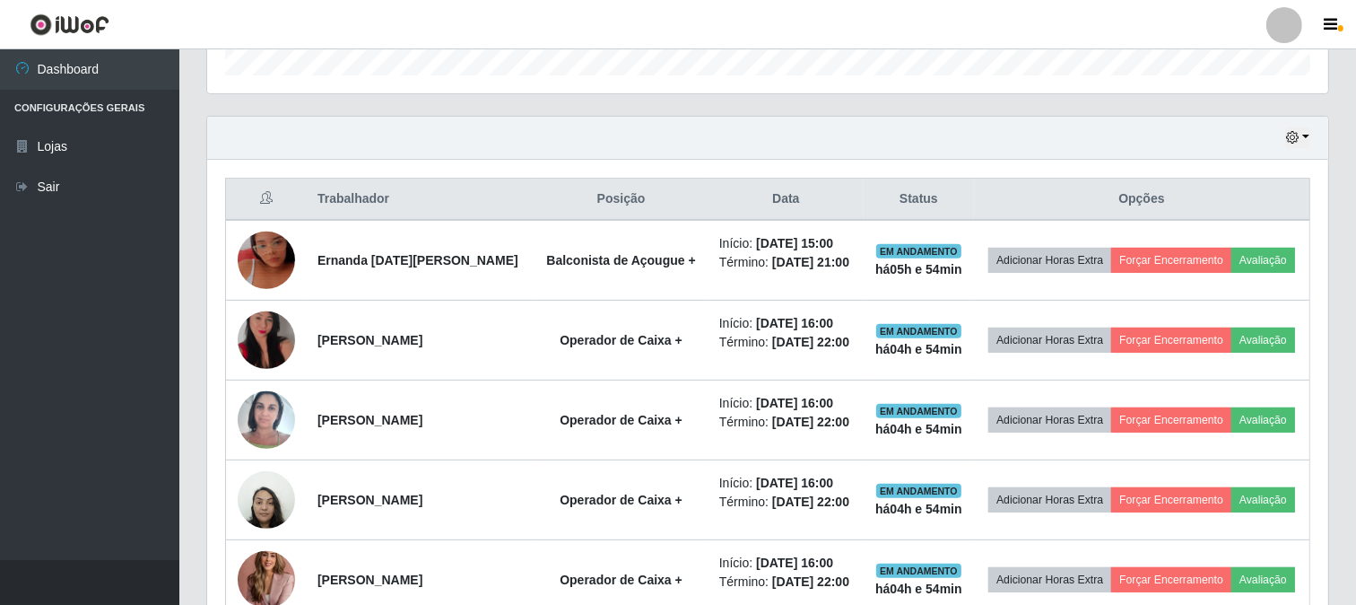
click at [1311, 135] on div "Hoje 1 dia 3 dias 1 Semana Não encerrados" at bounding box center [767, 138] width 1121 height 43
click at [1306, 136] on button "button" at bounding box center [1298, 137] width 25 height 21
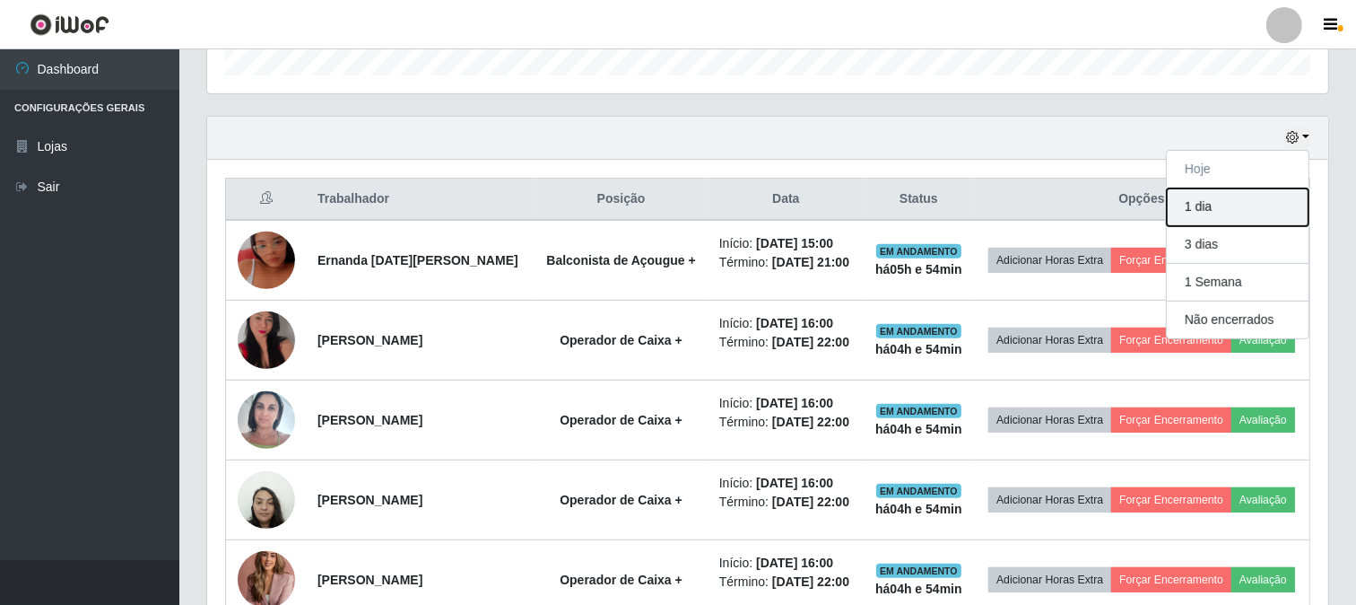
click at [1207, 204] on button "1 dia" at bounding box center [1238, 207] width 142 height 38
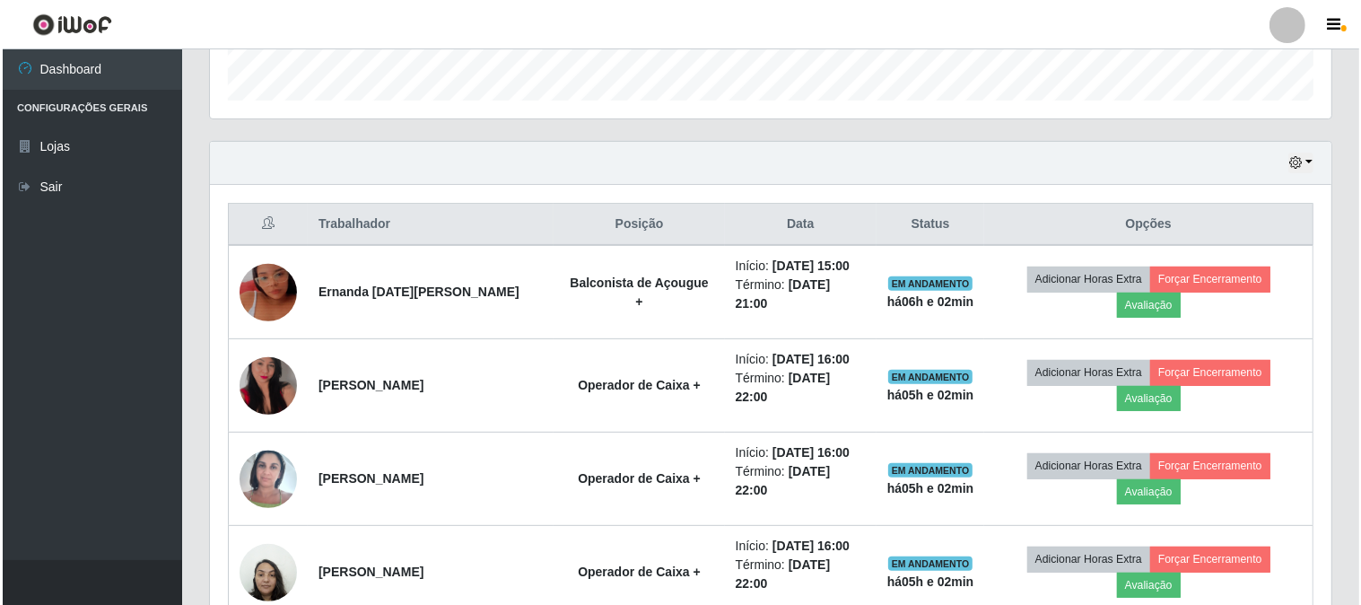
scroll to position [527, 0]
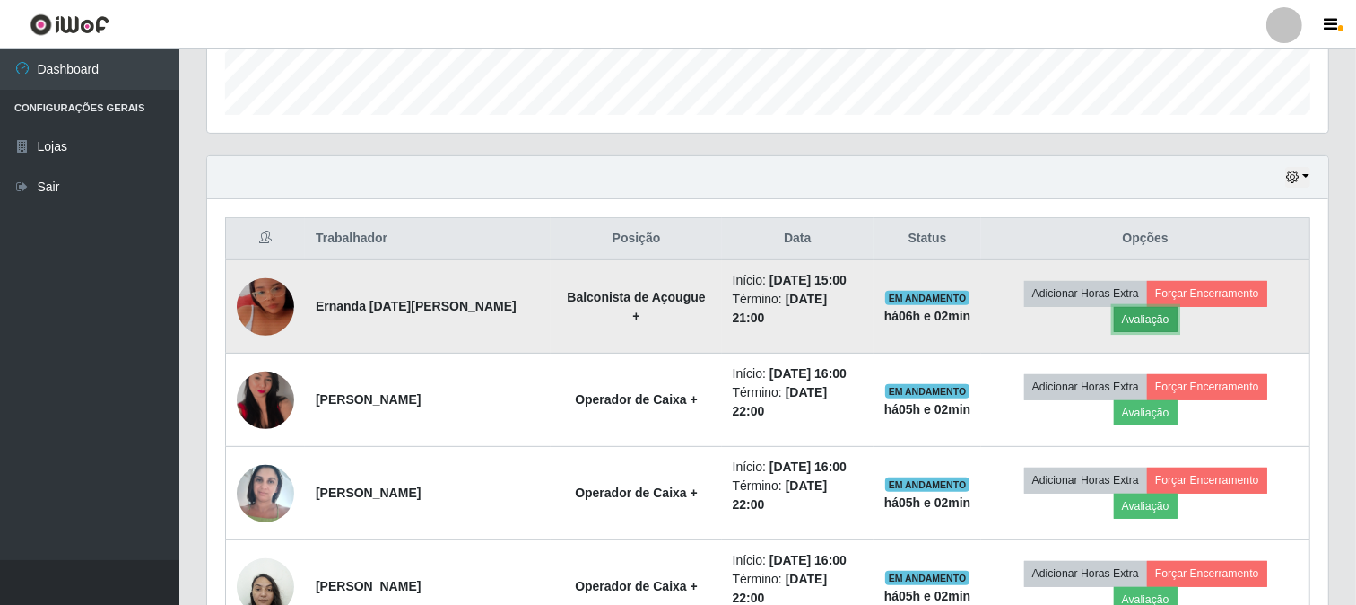
click at [1149, 324] on button "Avaliação" at bounding box center [1146, 319] width 64 height 25
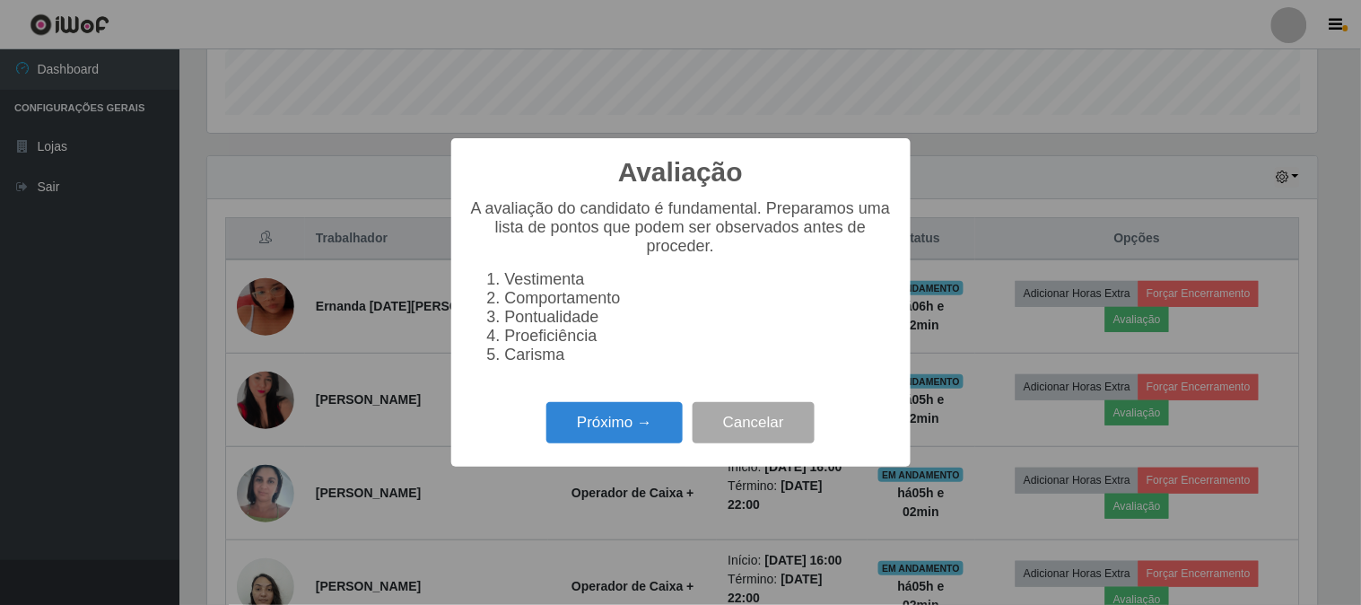
scroll to position [371, 1110]
click at [613, 435] on button "Próximo →" at bounding box center [614, 423] width 136 height 42
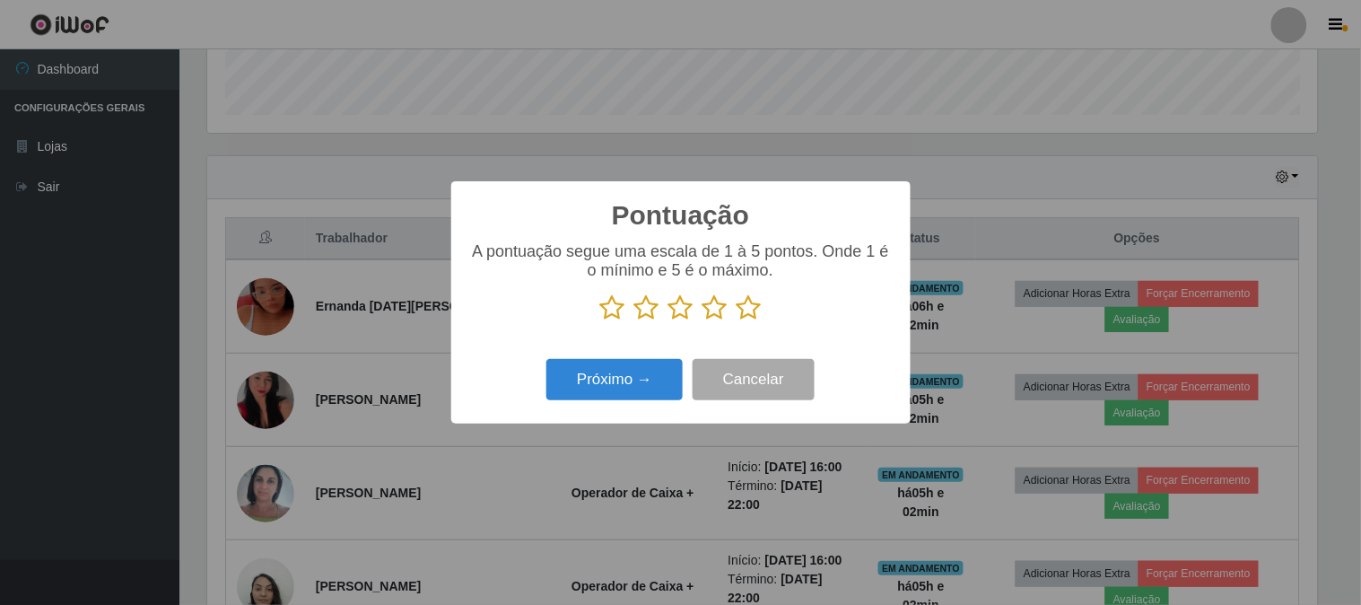
click at [749, 303] on icon at bounding box center [749, 307] width 25 height 27
click at [737, 321] on input "radio" at bounding box center [737, 321] width 0 height 0
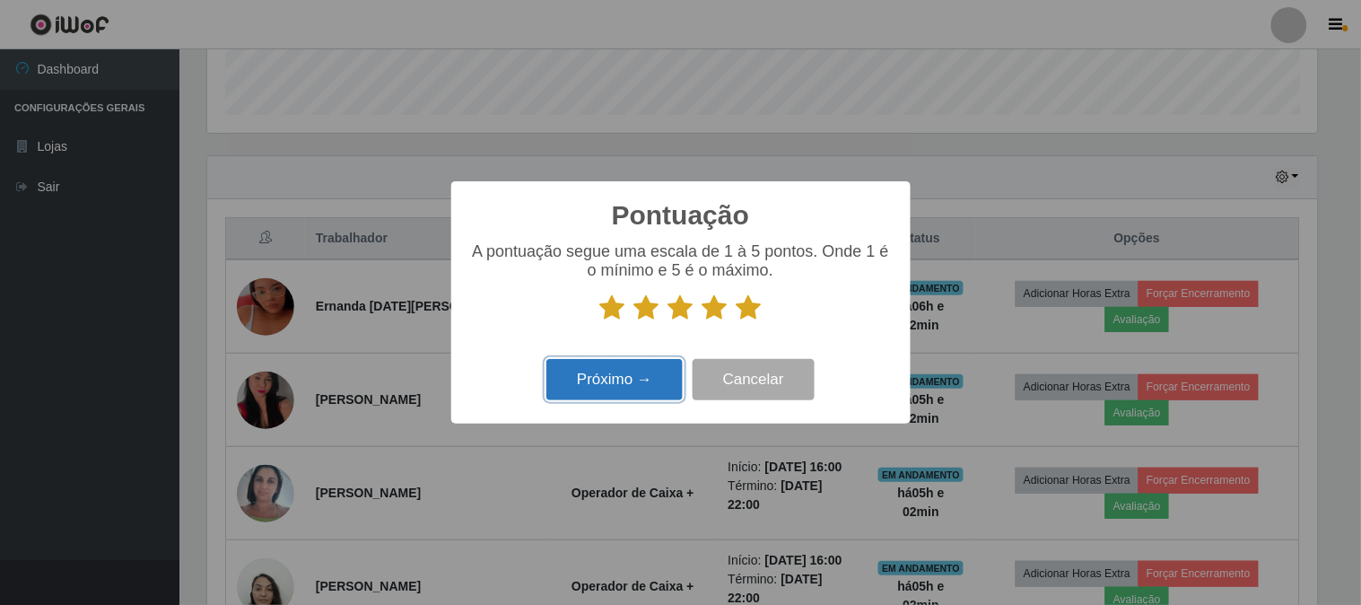
click at [611, 393] on button "Próximo →" at bounding box center [614, 380] width 136 height 42
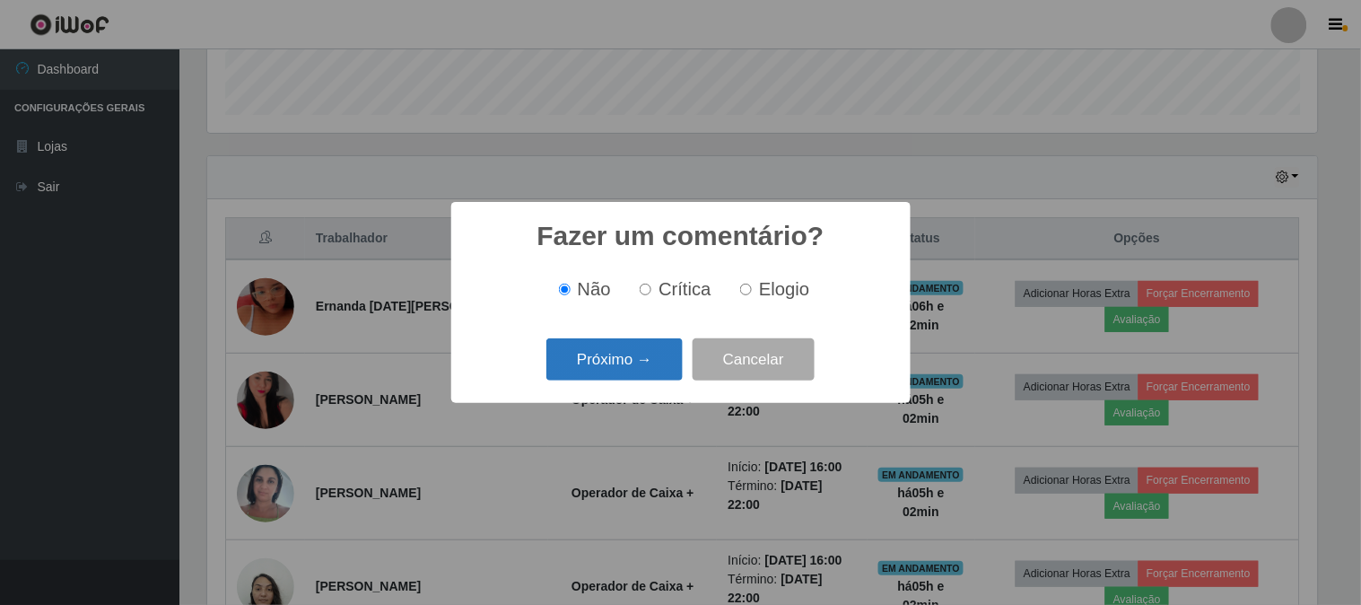
click at [612, 372] on button "Próximo →" at bounding box center [614, 359] width 136 height 42
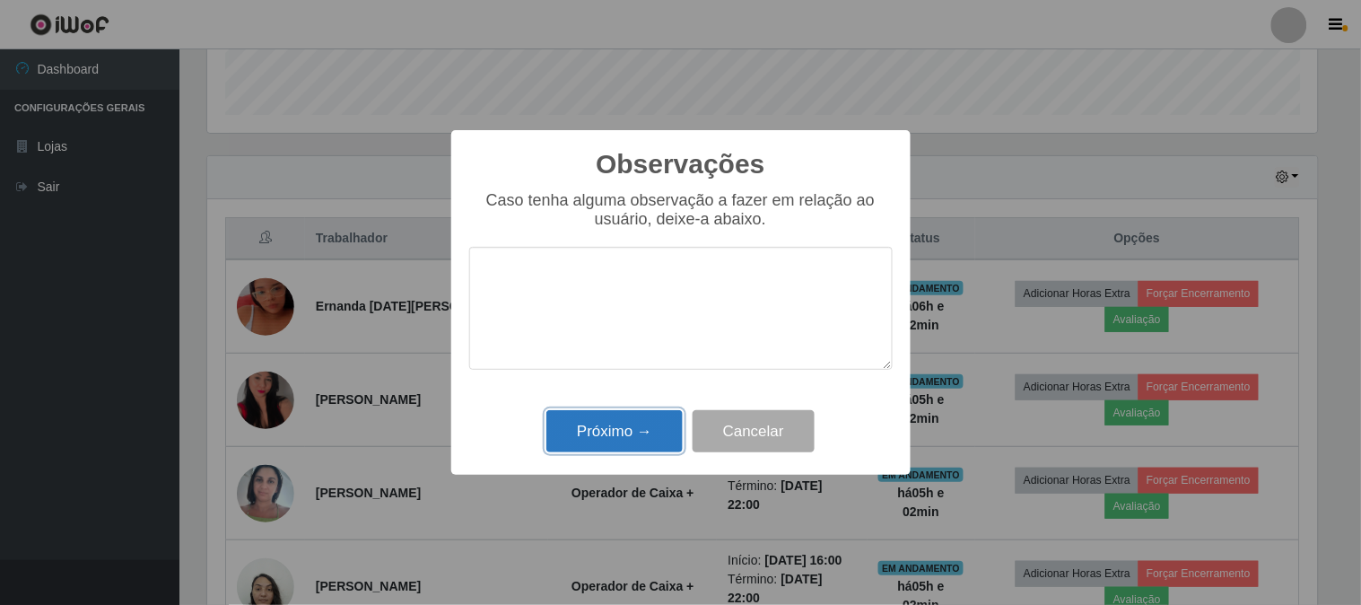
drag, startPoint x: 613, startPoint y: 423, endPoint x: 817, endPoint y: 355, distance: 215.6
click at [613, 424] on button "Próximo →" at bounding box center [614, 431] width 136 height 42
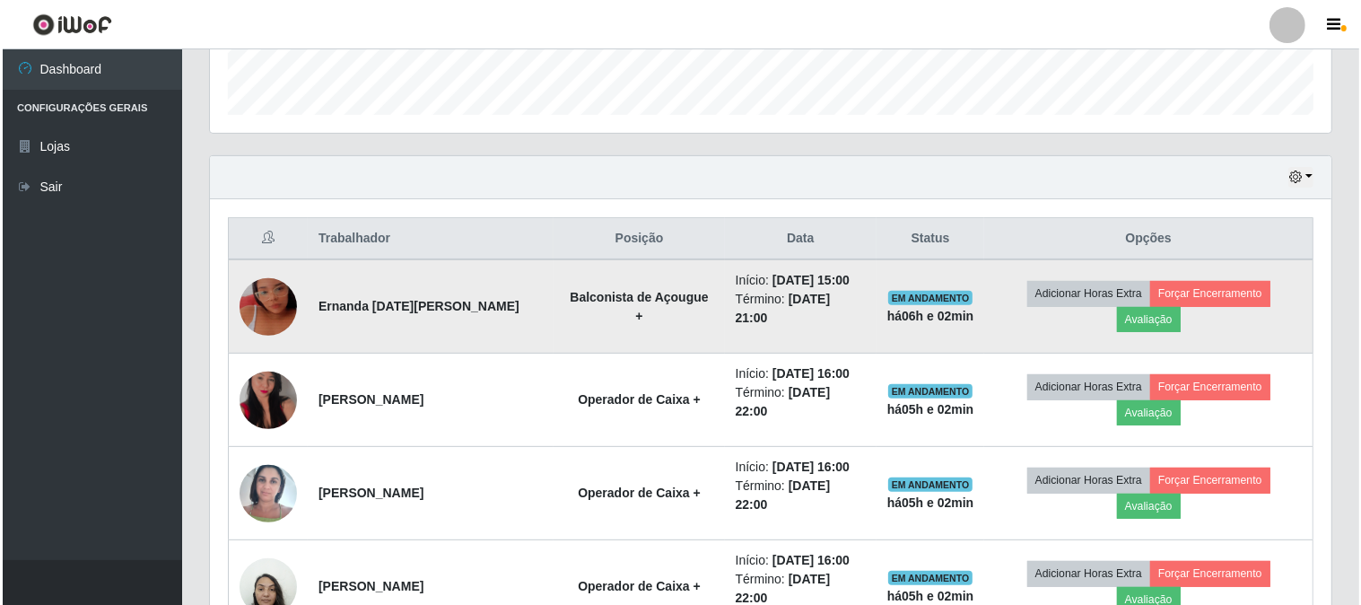
scroll to position [371, 1121]
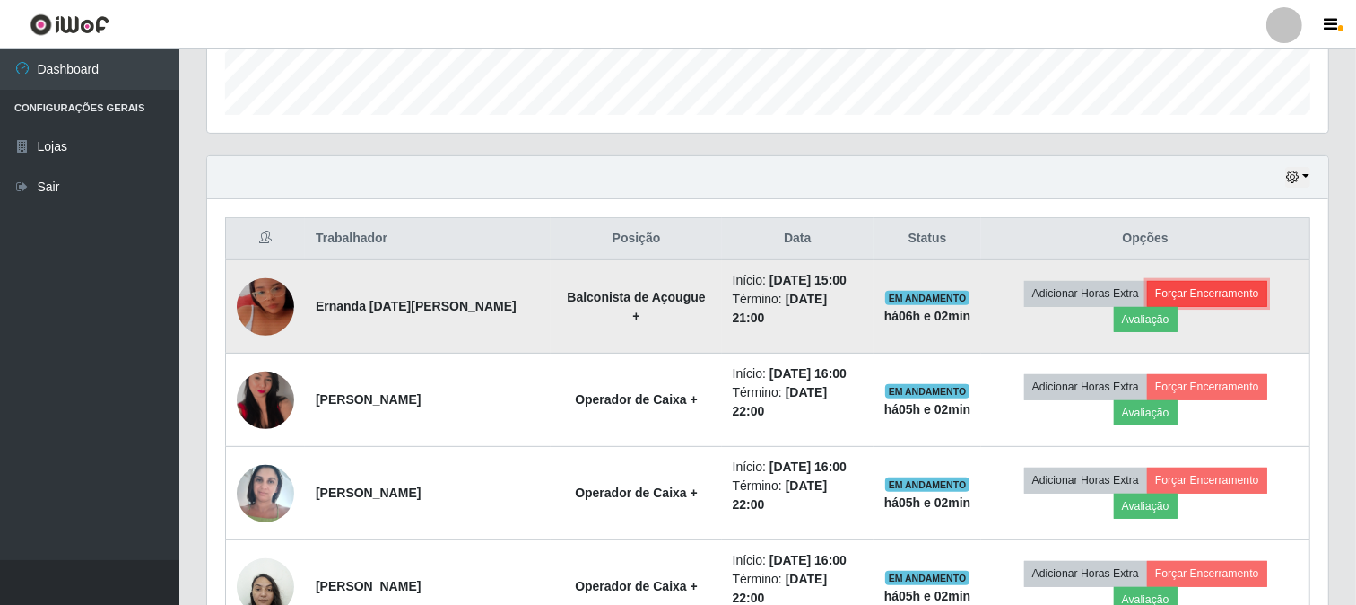
click at [1179, 283] on button "Forçar Encerramento" at bounding box center [1207, 293] width 120 height 25
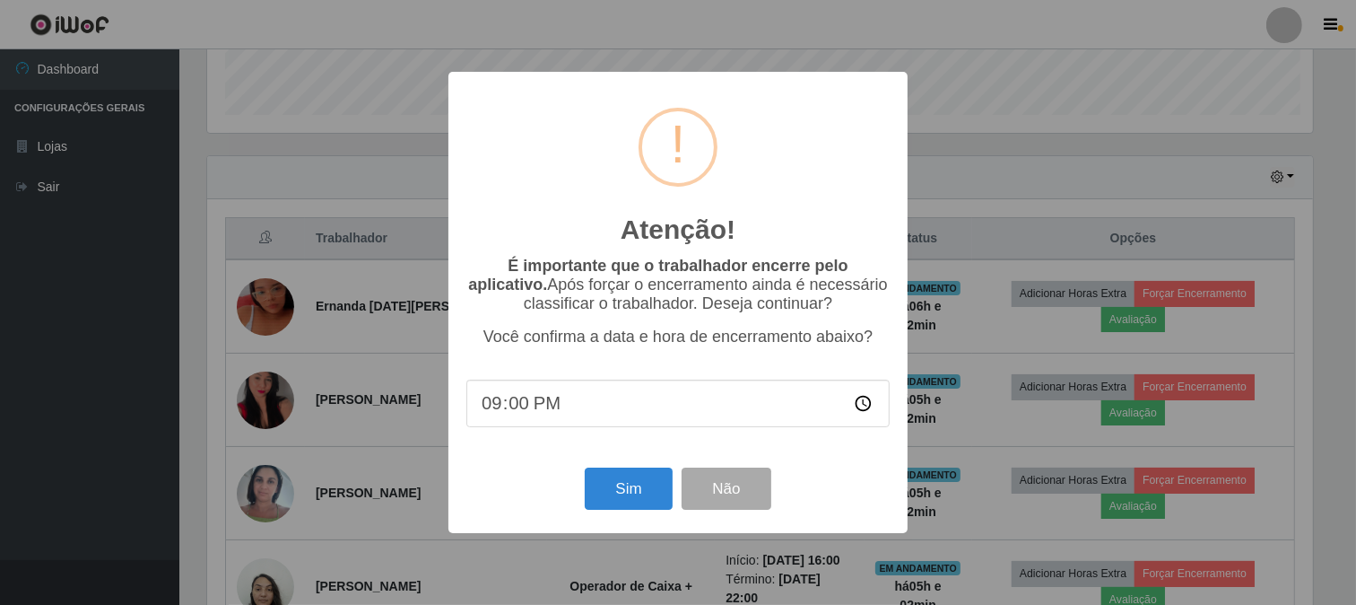
scroll to position [371, 1110]
click at [655, 507] on button "Sim" at bounding box center [631, 488] width 87 height 42
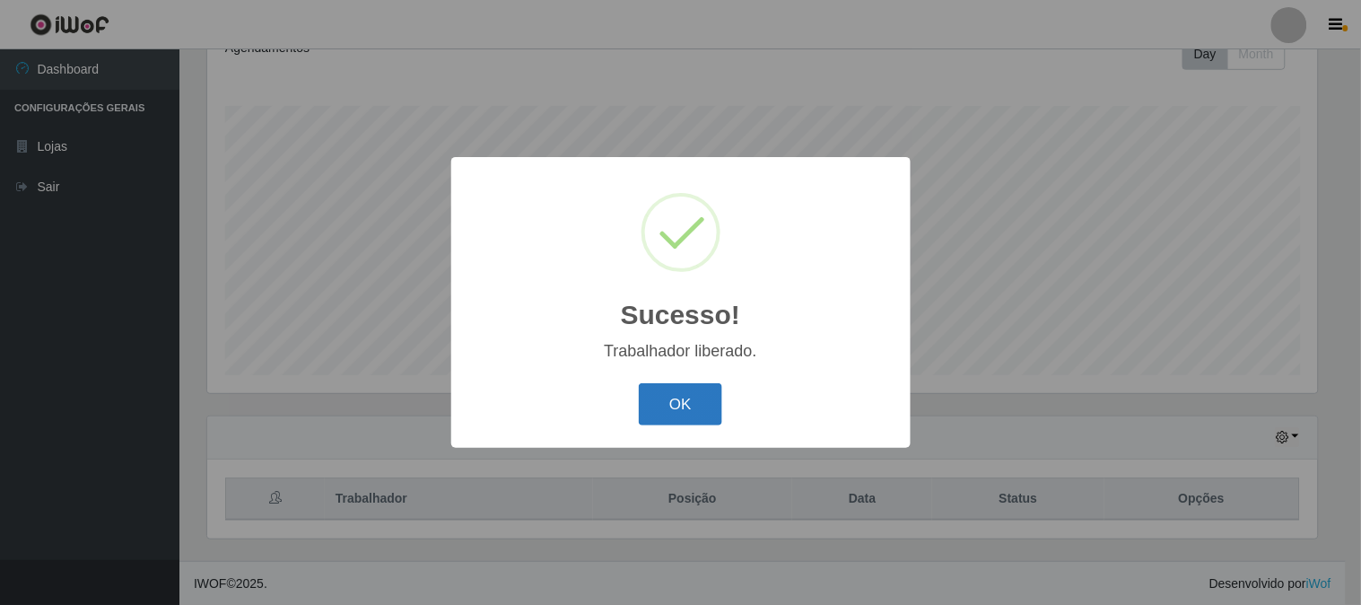
click at [664, 398] on button "OK" at bounding box center [680, 404] width 83 height 42
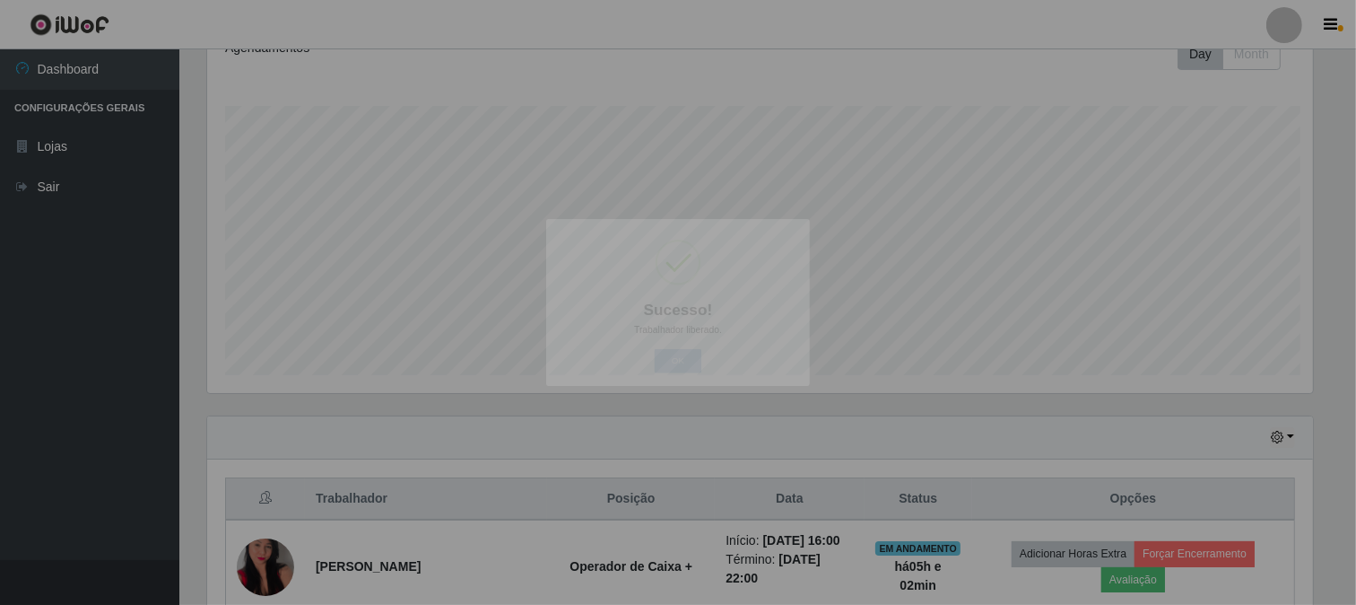
scroll to position [371, 1121]
